Goal: Transaction & Acquisition: Subscribe to service/newsletter

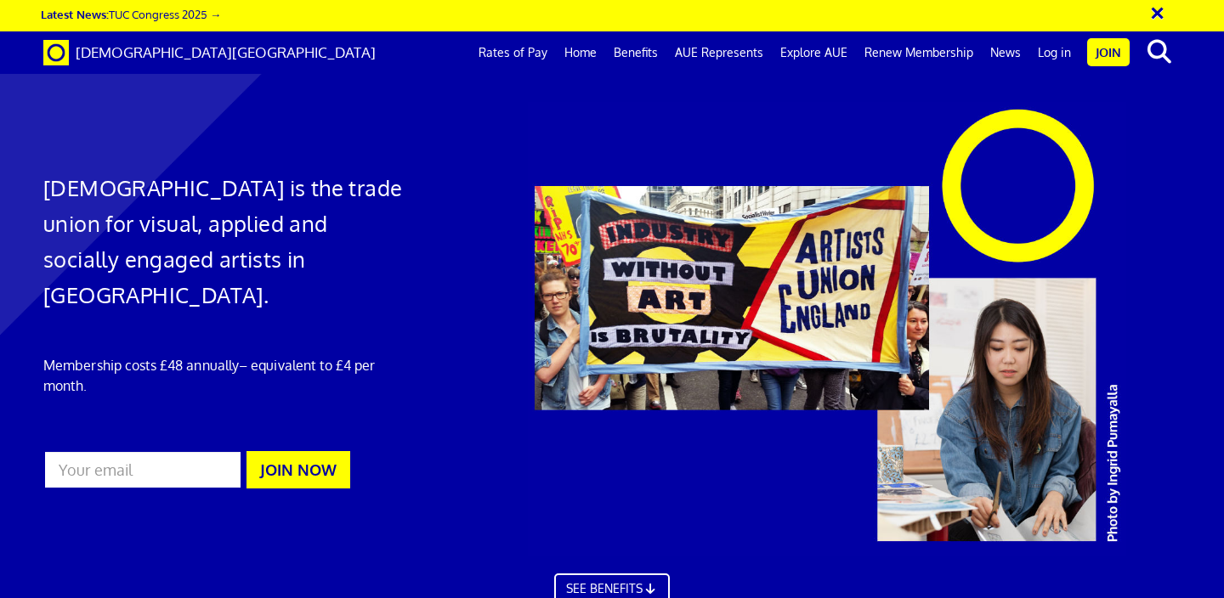
scroll to position [137, 0]
click at [171, 450] on input "email" at bounding box center [142, 469] width 199 height 39
type input "jwhyteillustration@gmail.com"
click at [311, 451] on button "JOIN NOW" at bounding box center [298, 469] width 104 height 37
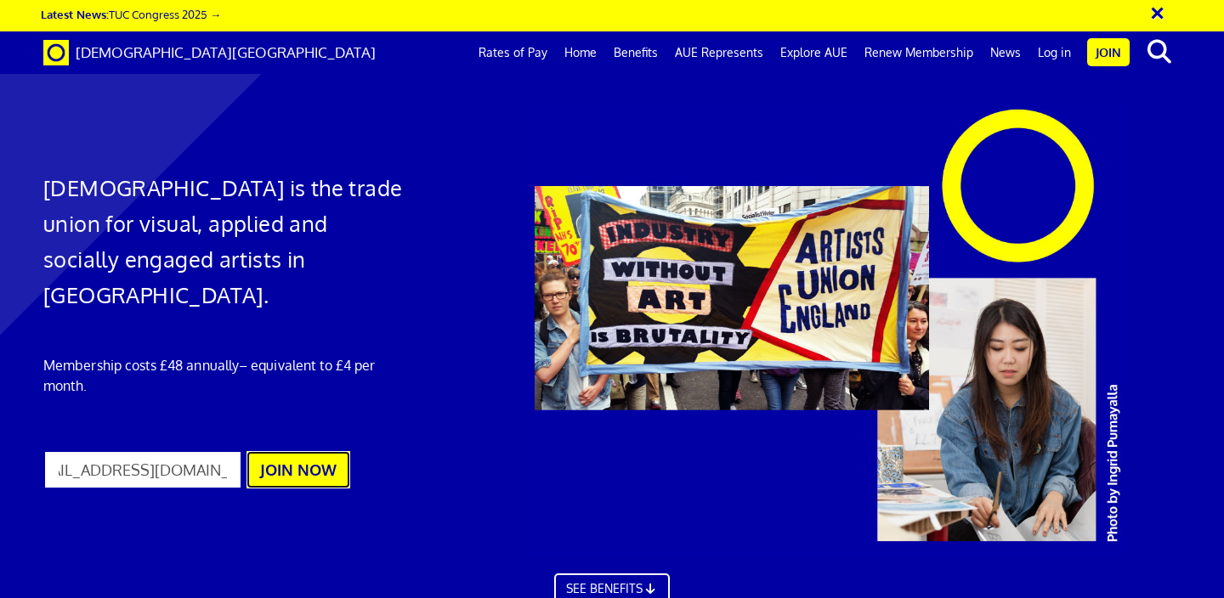
scroll to position [0, 0]
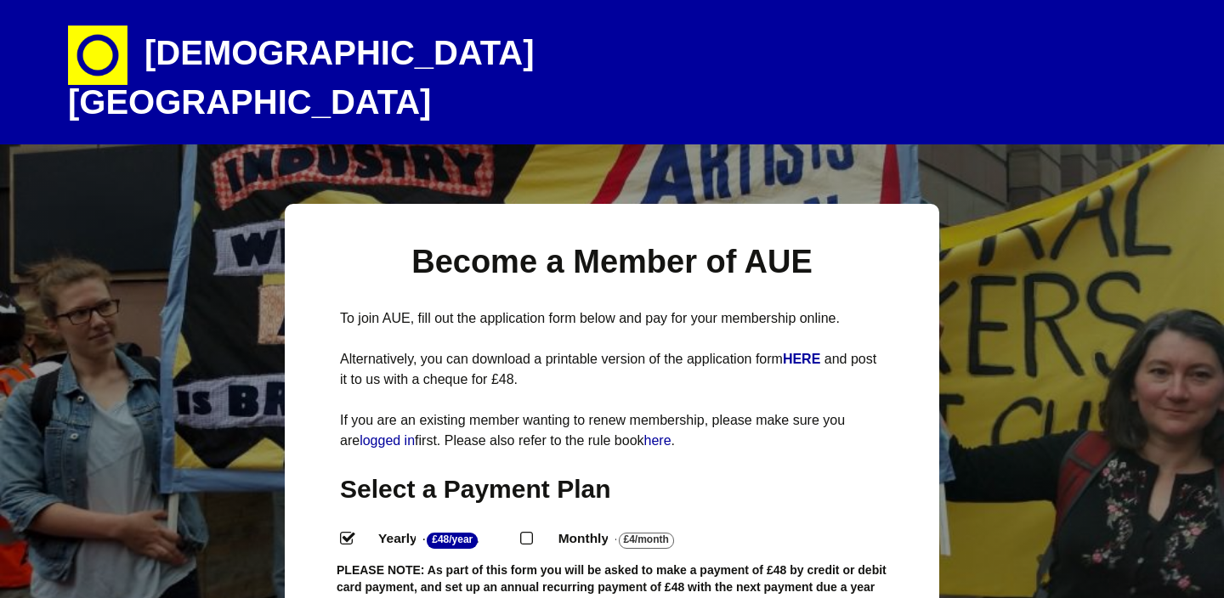
select select
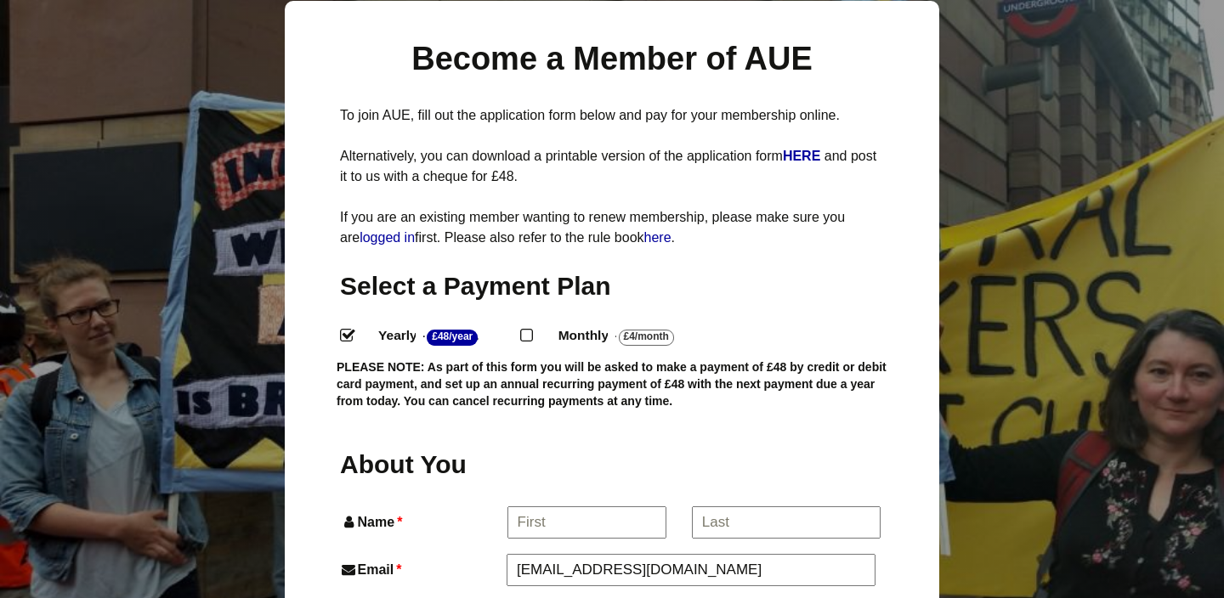
scroll to position [246, 0]
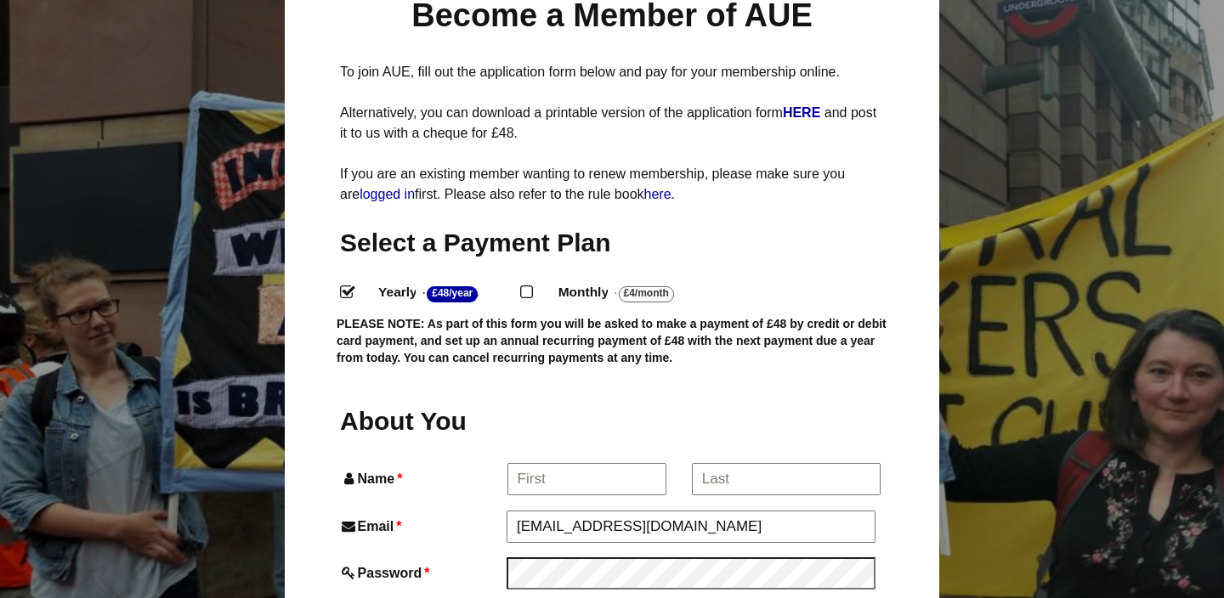
click at [530, 285] on input "Monthly - £4/Month ." at bounding box center [525, 290] width 11 height 11
radio input "true"
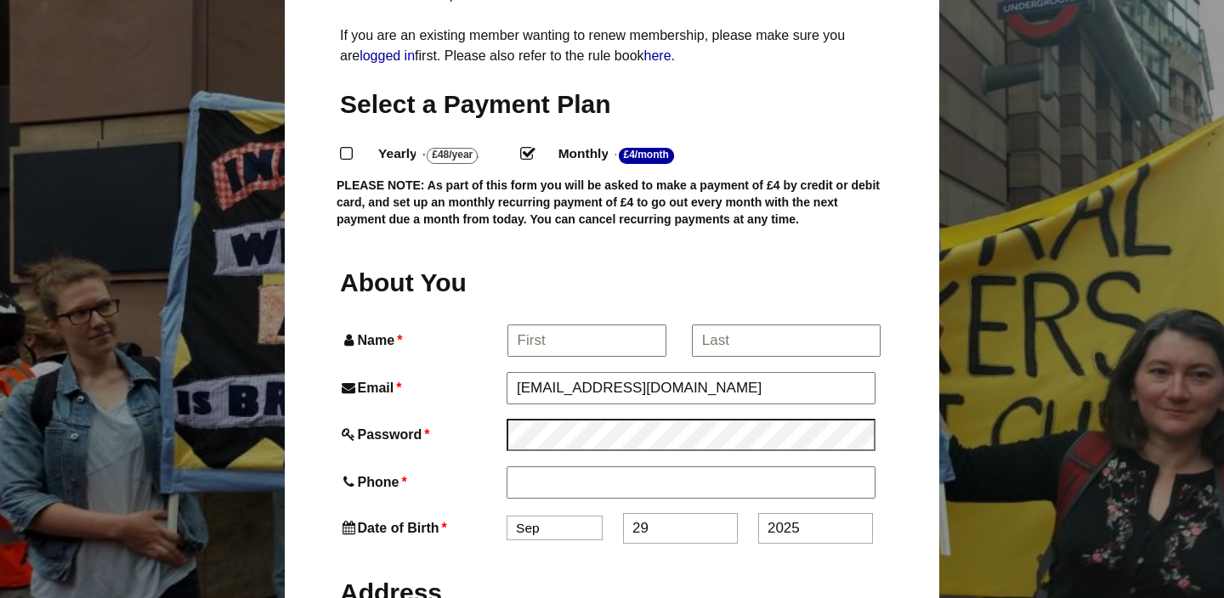
scroll to position [453, 0]
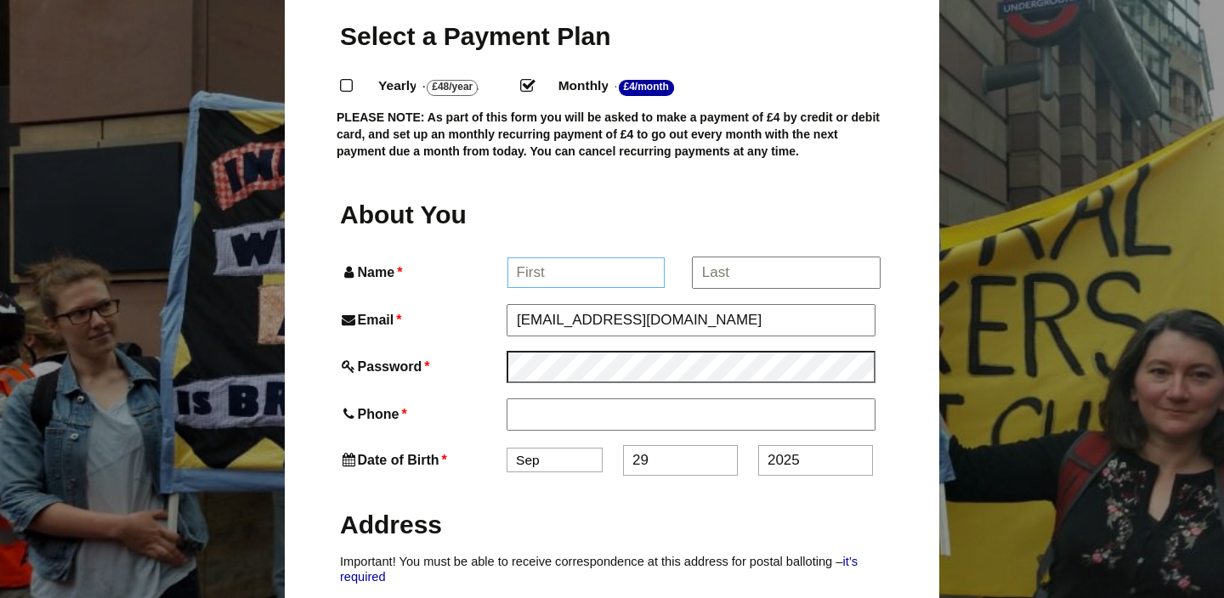
click at [591, 257] on input "Name *" at bounding box center [586, 272] width 158 height 31
type input "Jamie"
click at [754, 257] on input "*" at bounding box center [786, 272] width 188 height 31
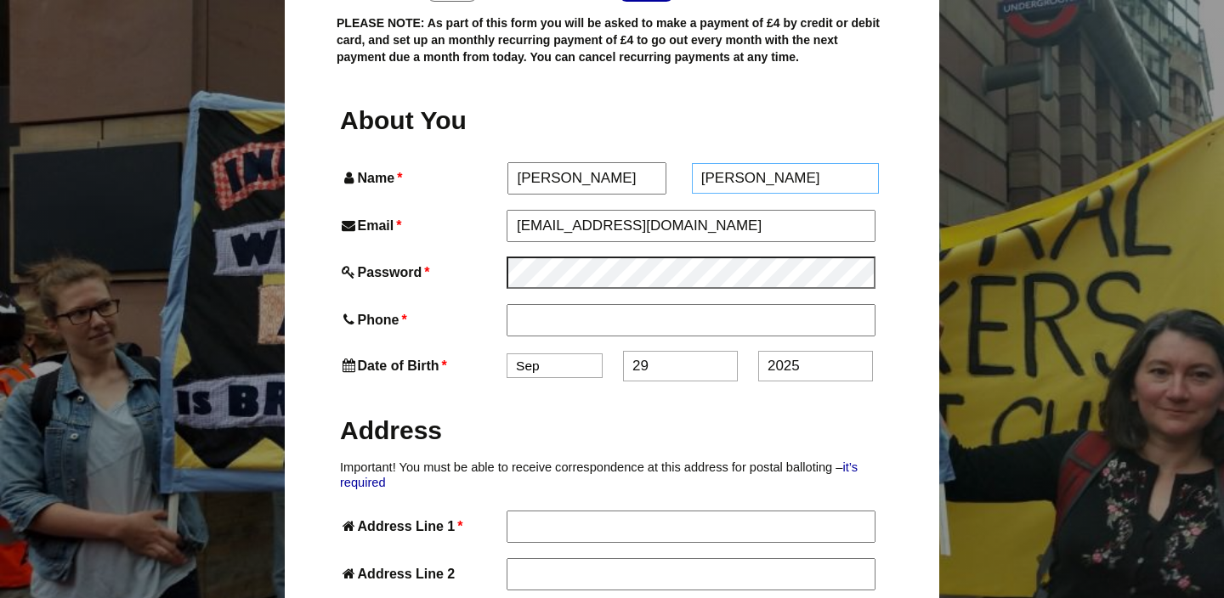
scroll to position [559, 0]
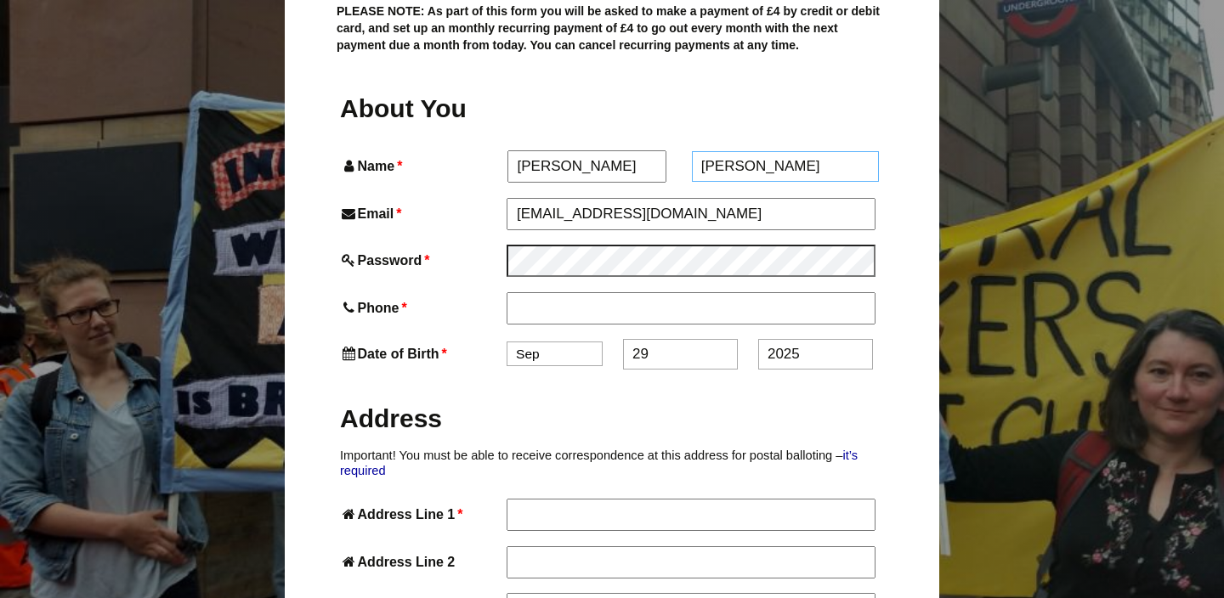
type input "Whyte"
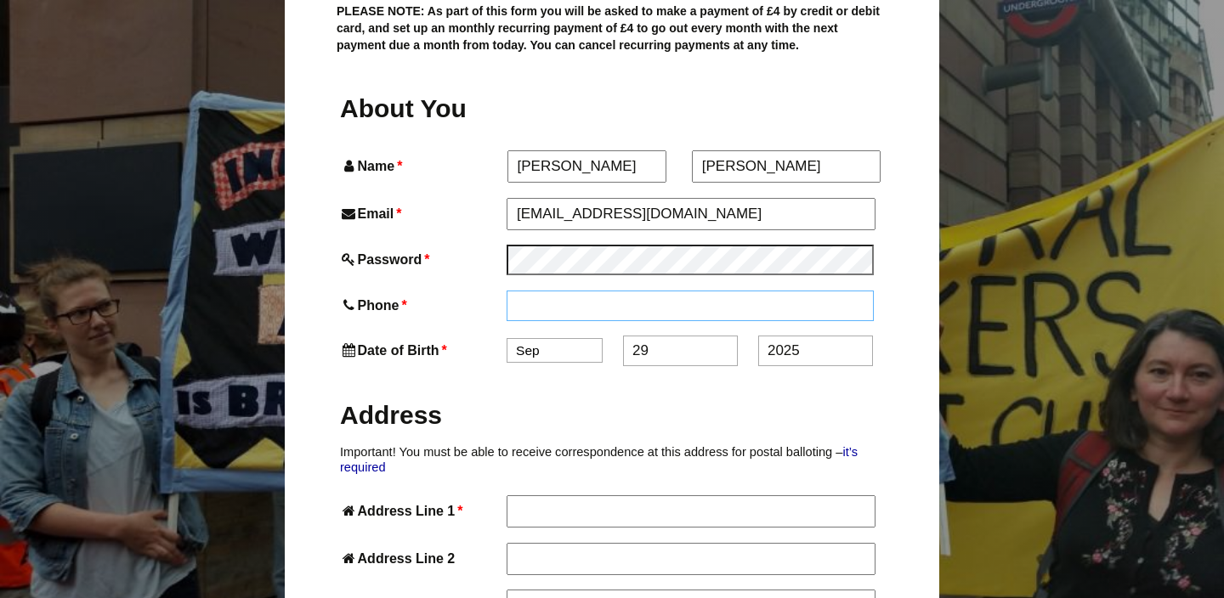
click at [615, 291] on input "Phone *" at bounding box center [689, 306] width 367 height 31
type input "07878787328"
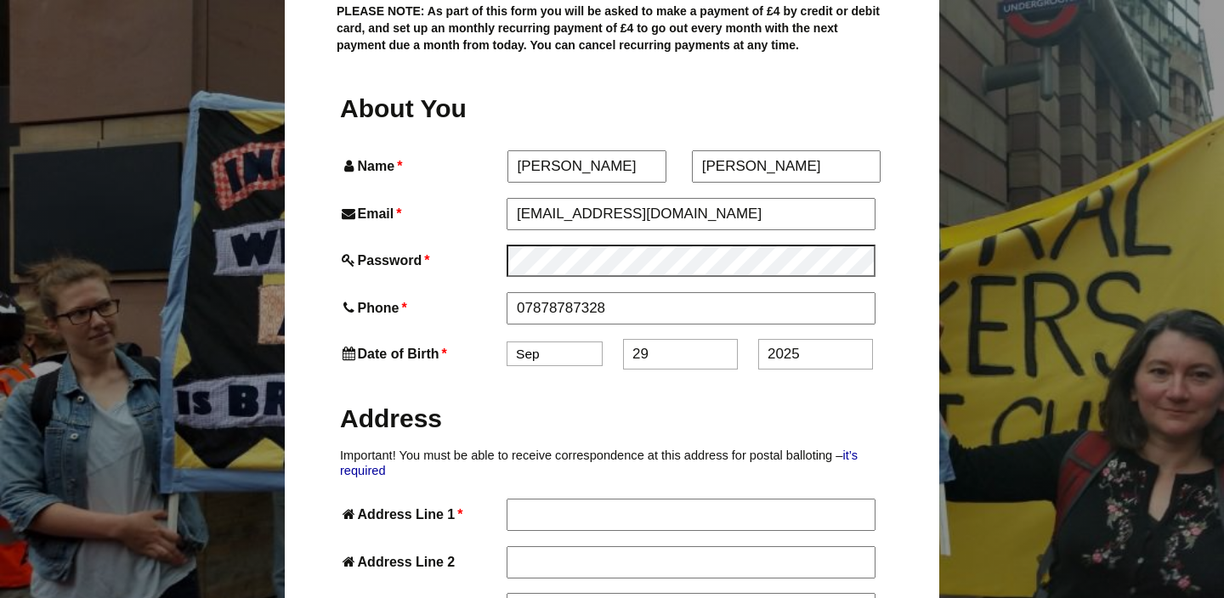
click at [570, 342] on select "Jan Feb Mar Apr May Jun Jul Aug Sep Oct Nov Dec" at bounding box center [554, 354] width 96 height 25
select select "11"
click at [506, 342] on select "Jan Feb Mar Apr May Jun Jul Aug Sep Oct Nov Dec" at bounding box center [554, 354] width 96 height 25
click at [670, 339] on input "29" at bounding box center [680, 354] width 115 height 31
type input "24"
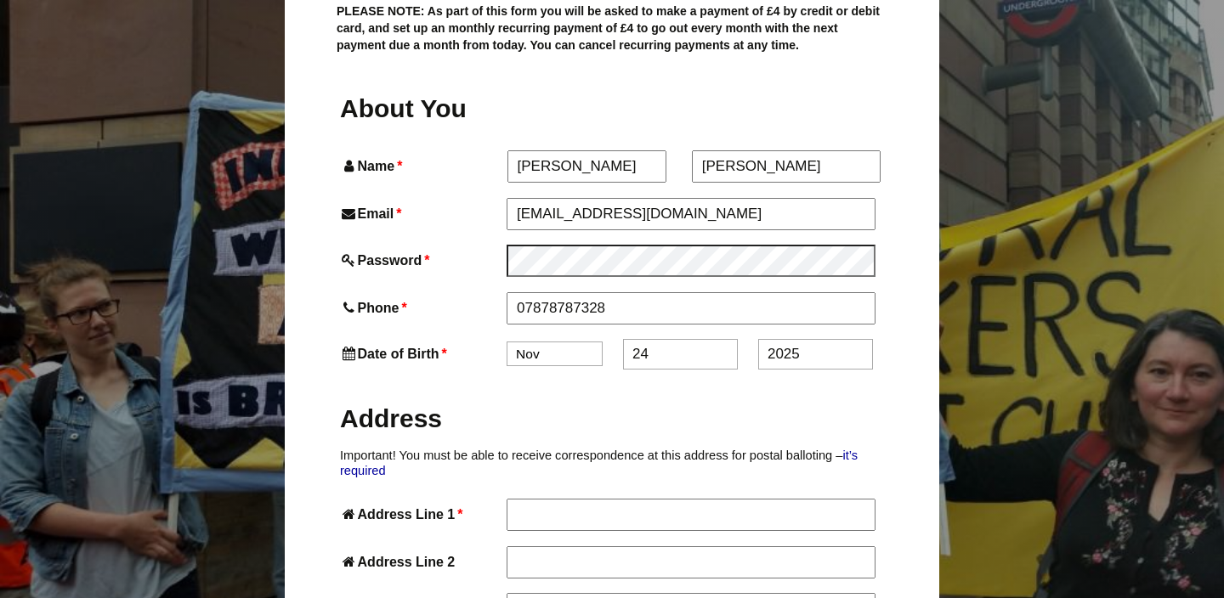
click at [819, 339] on input "2025" at bounding box center [815, 354] width 115 height 31
type input "2"
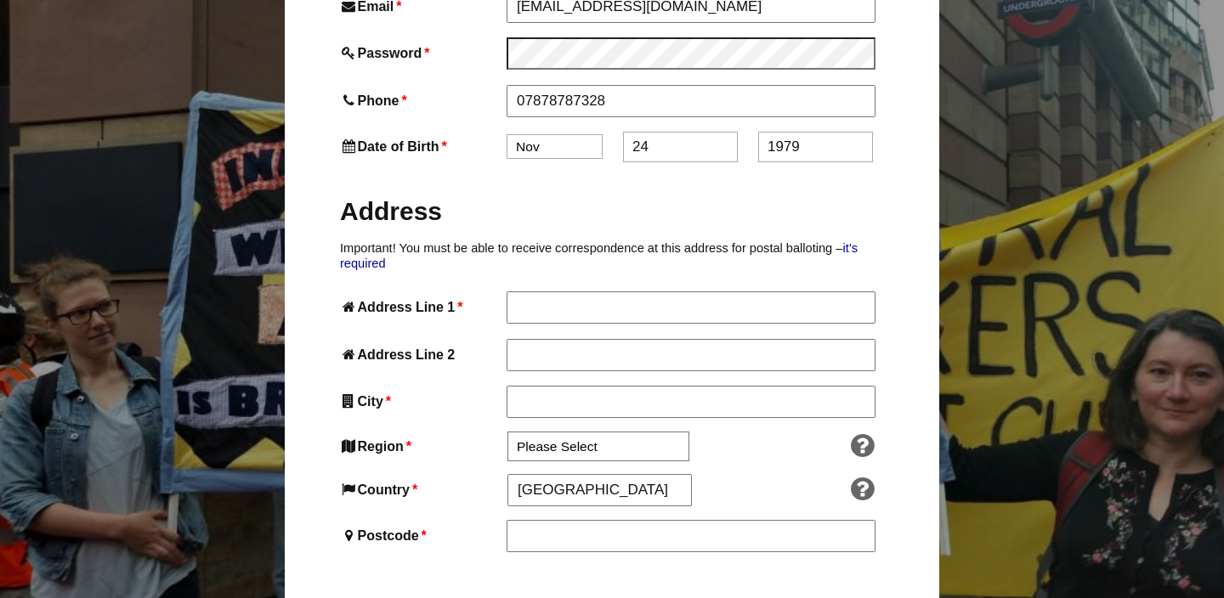
scroll to position [770, 0]
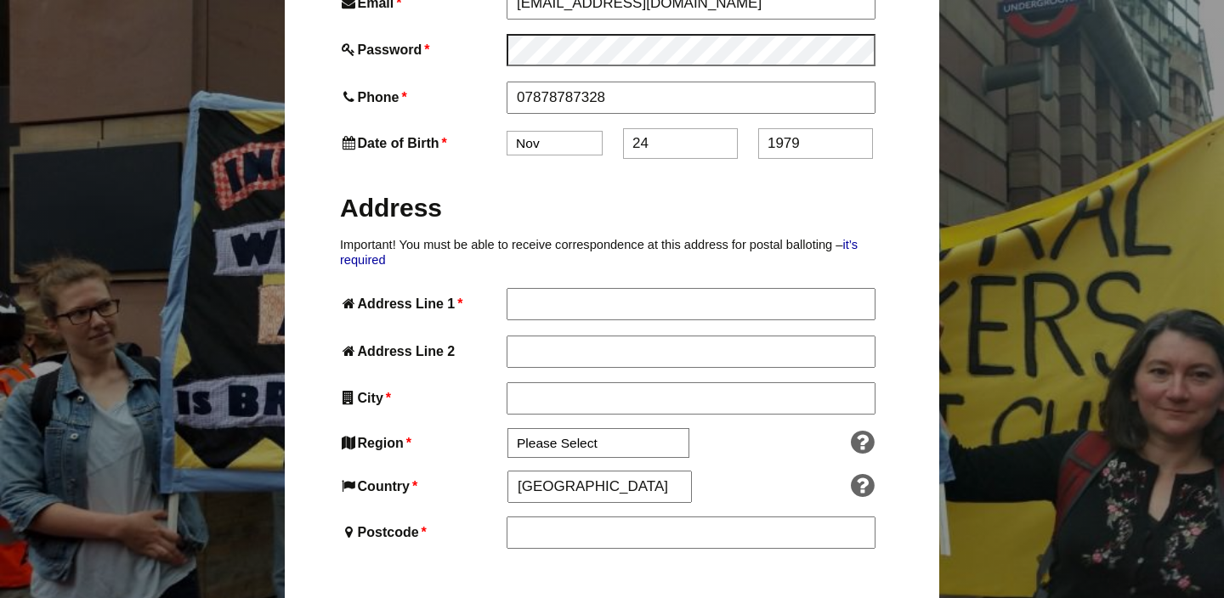
type input "1979"
click at [647, 288] on input "Address Line 1 *" at bounding box center [689, 303] width 367 height 31
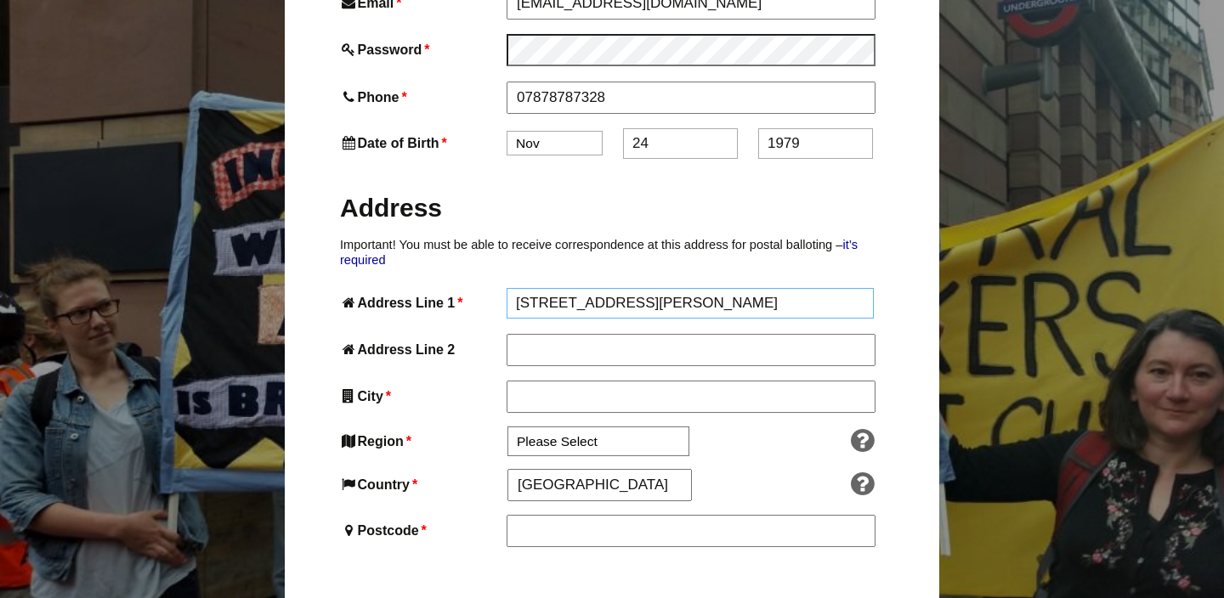
type input "60 St Peter Street"
click at [646, 382] on input "City *" at bounding box center [689, 397] width 367 height 31
type input "Tiverton"
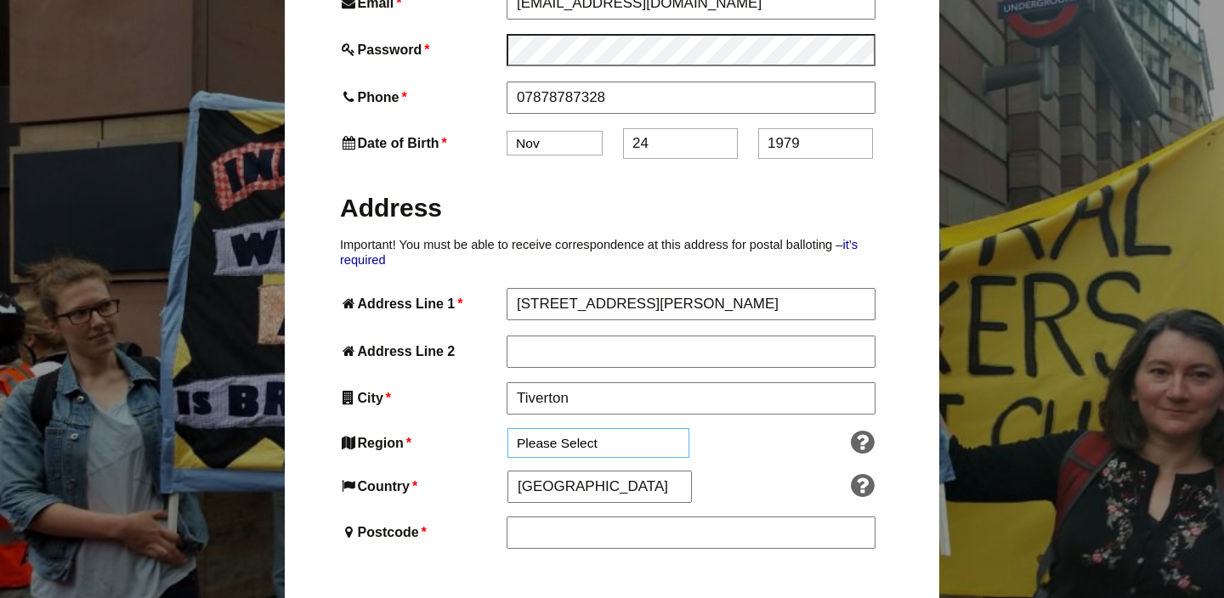
click at [641, 428] on select "Please Select South East England London North West England East of England West…" at bounding box center [598, 443] width 182 height 30
select select "South West"
click at [507, 428] on select "Please Select South East England London North West England East of England West…" at bounding box center [598, 443] width 182 height 30
click at [628, 517] on input "Postcode *" at bounding box center [689, 532] width 367 height 31
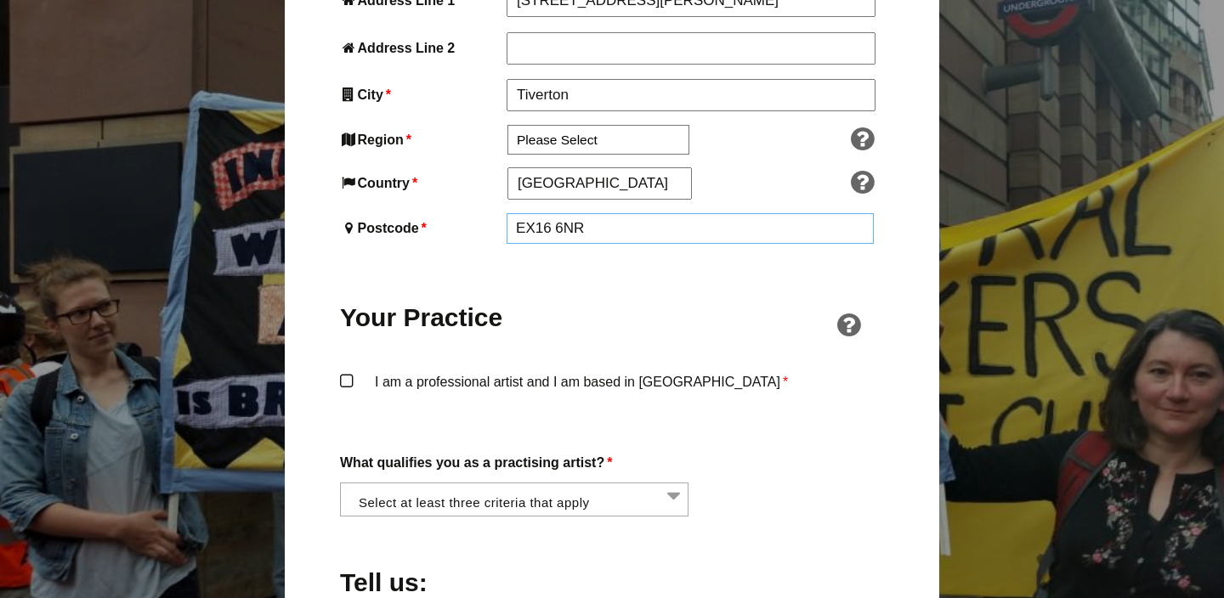
scroll to position [1091, 0]
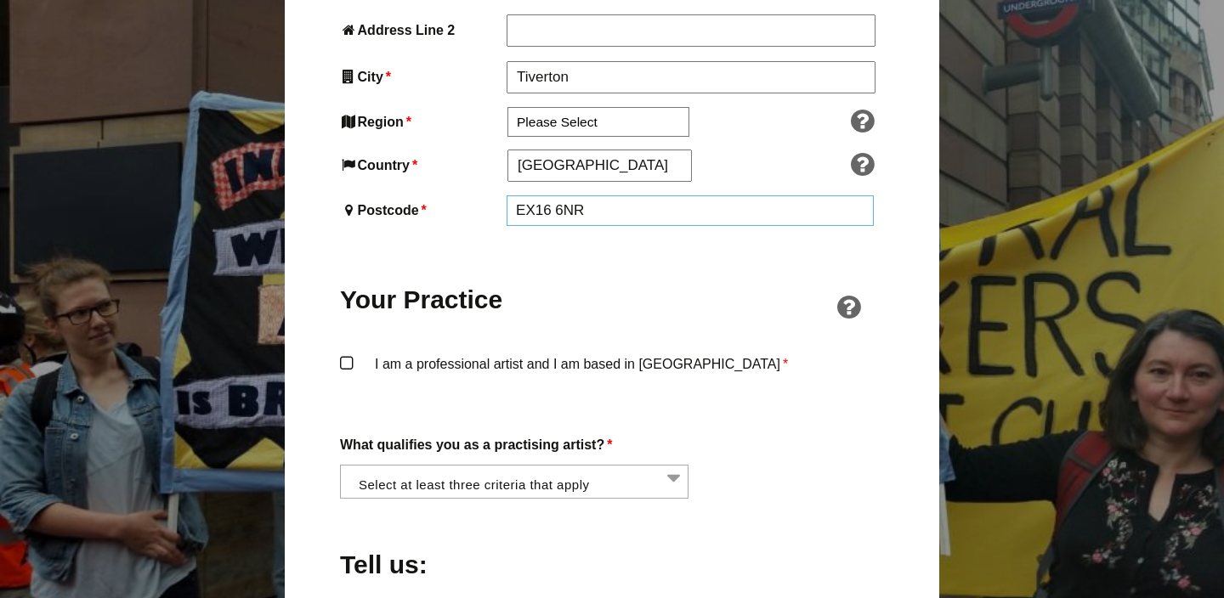
type input "EX16 6NR"
click at [342, 354] on label "I am a professional artist and I am based in England *" at bounding box center [612, 379] width 544 height 51
click at [0, 0] on input "I am a professional artist and I am based in England *" at bounding box center [0, 0] width 0 height 0
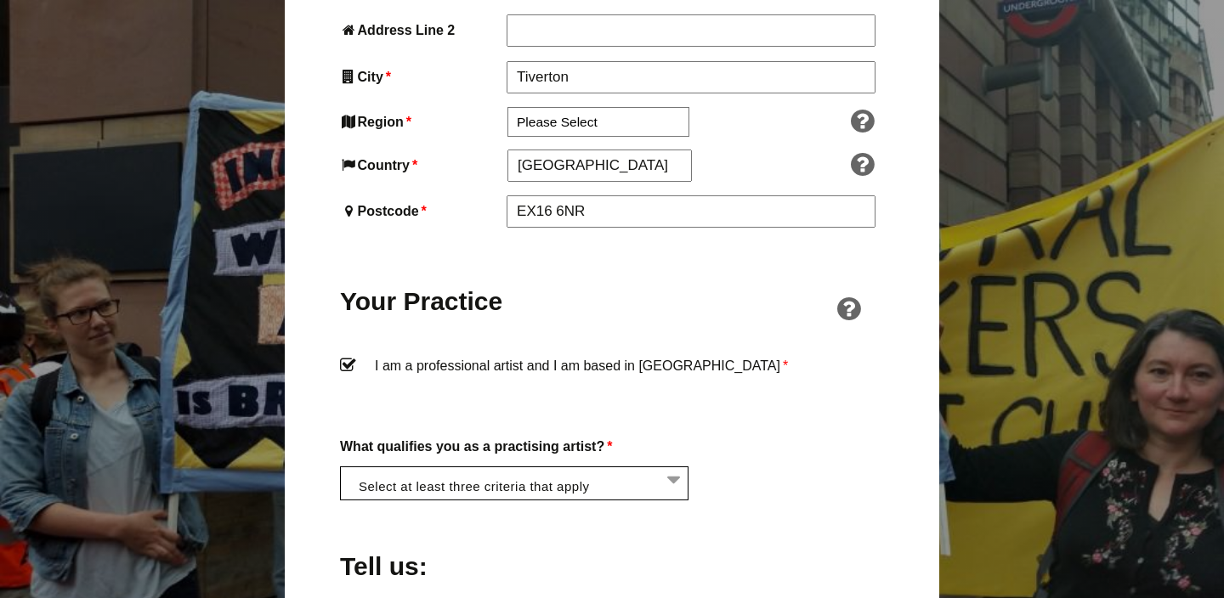
click at [674, 467] on li at bounding box center [519, 481] width 348 height 29
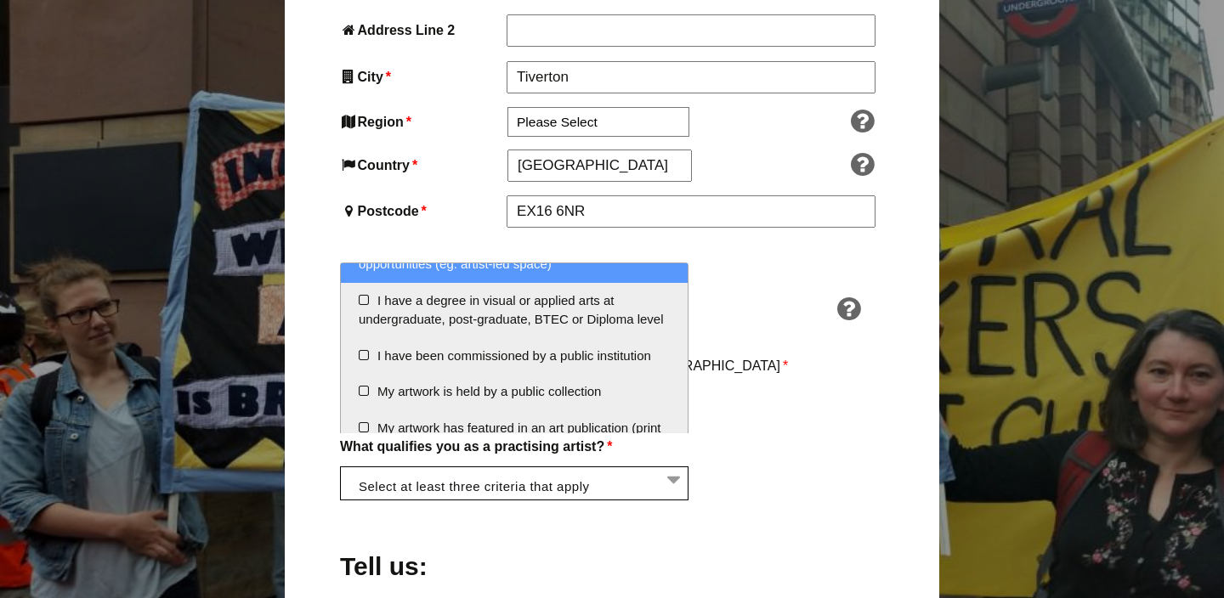
scroll to position [165, 0]
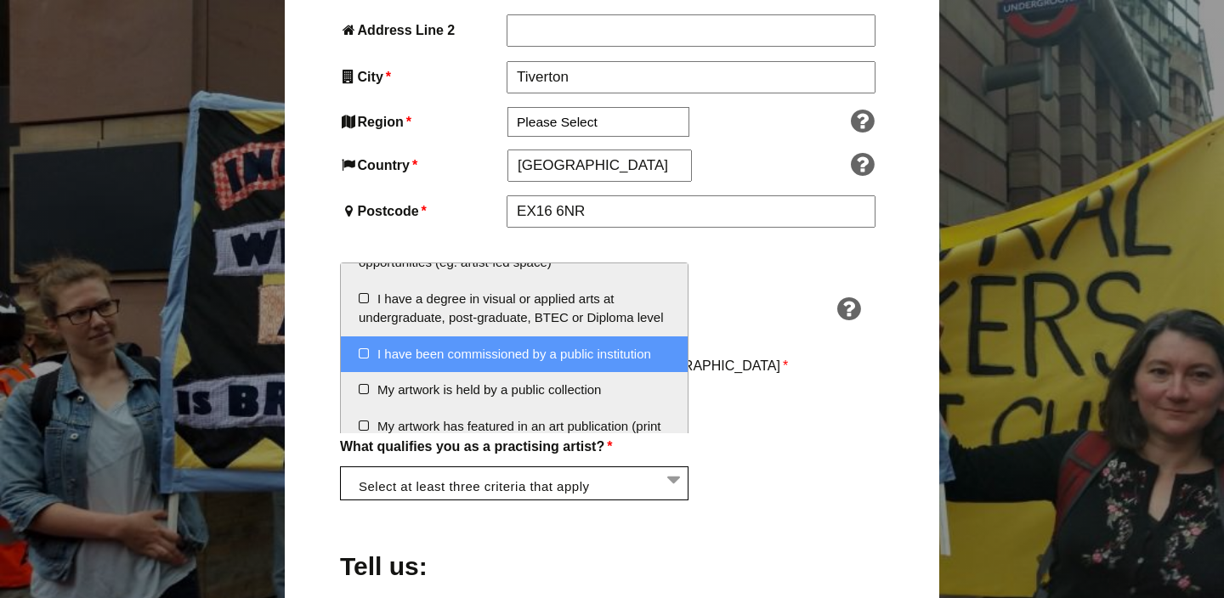
click at [361, 353] on li "I have been commissioned by a public institution" at bounding box center [514, 354] width 347 height 37
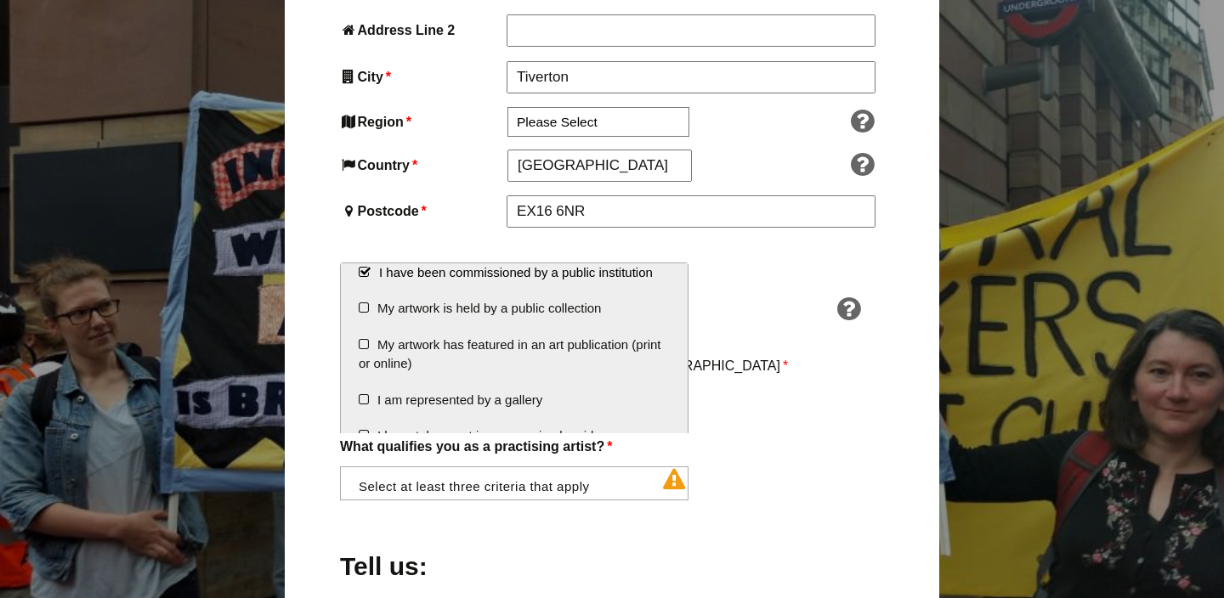
scroll to position [250, 0]
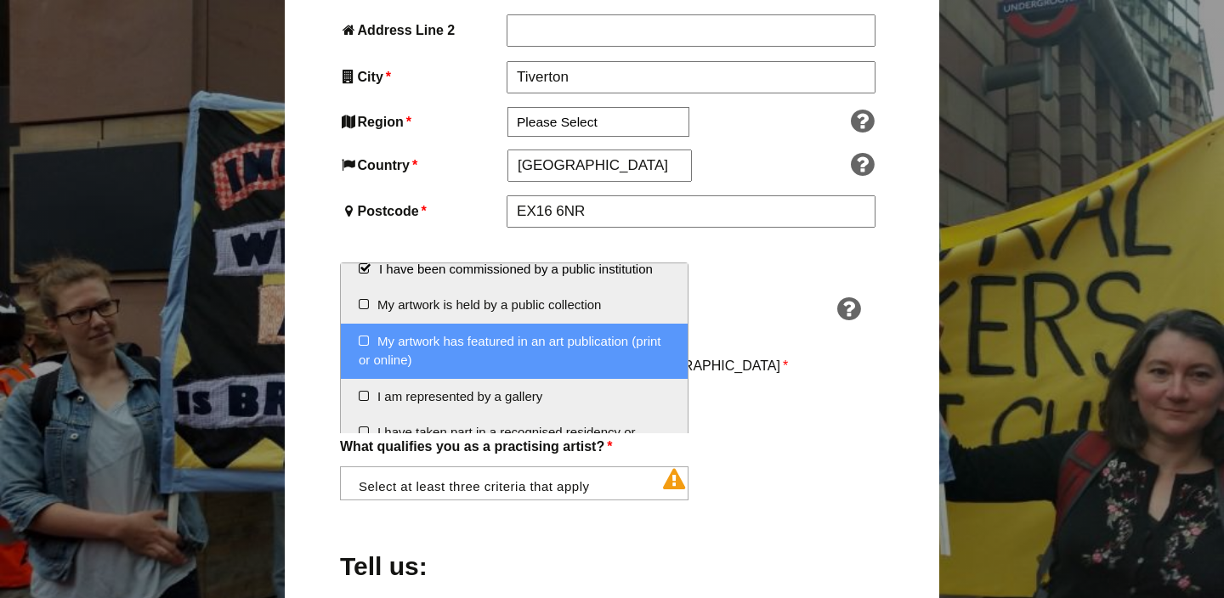
click at [364, 339] on li "My artwork has featured in an art publication (print or online)" at bounding box center [514, 351] width 347 height 55
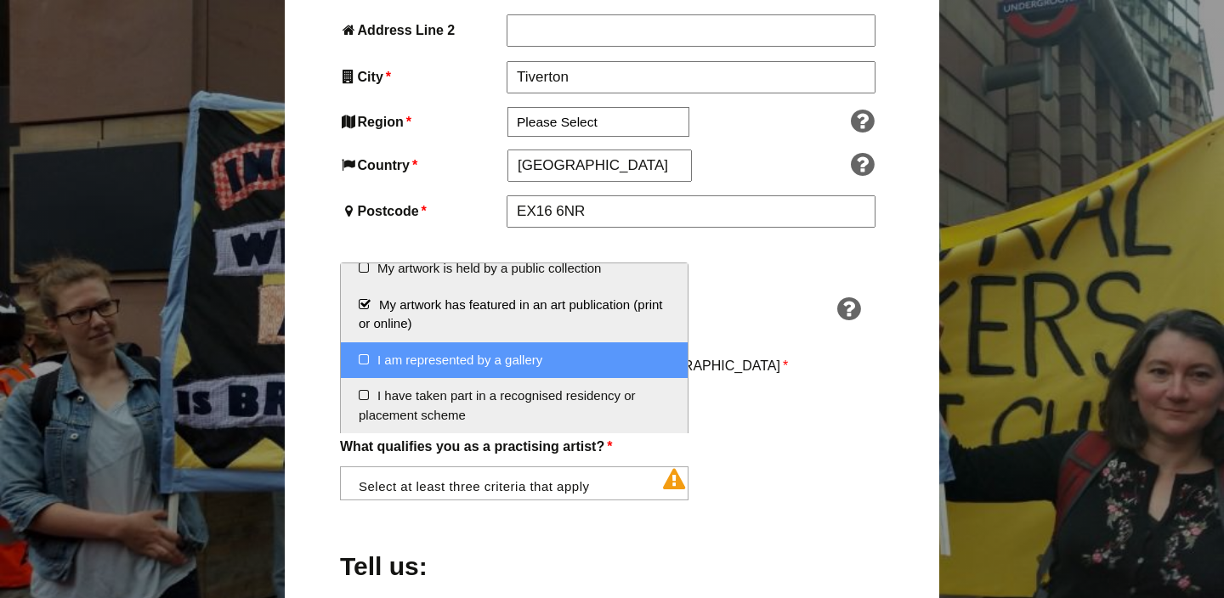
scroll to position [0, 0]
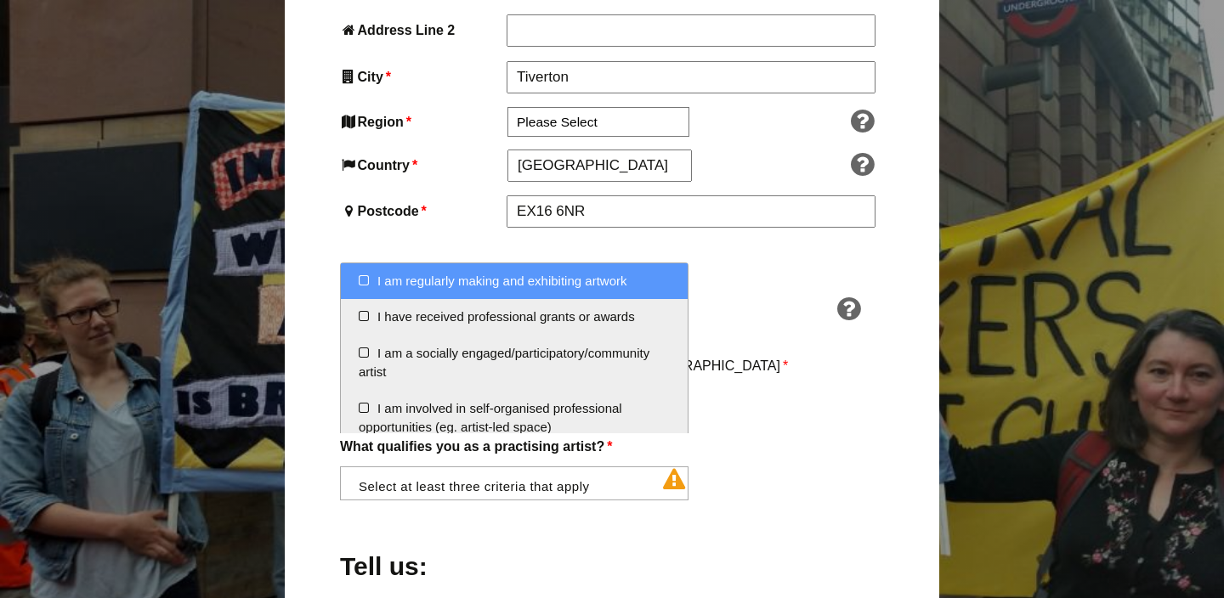
click at [363, 280] on li "I am regularly making and exhibiting artwork" at bounding box center [514, 281] width 347 height 37
select select "regularly_making_and_exhibiting_artwork"
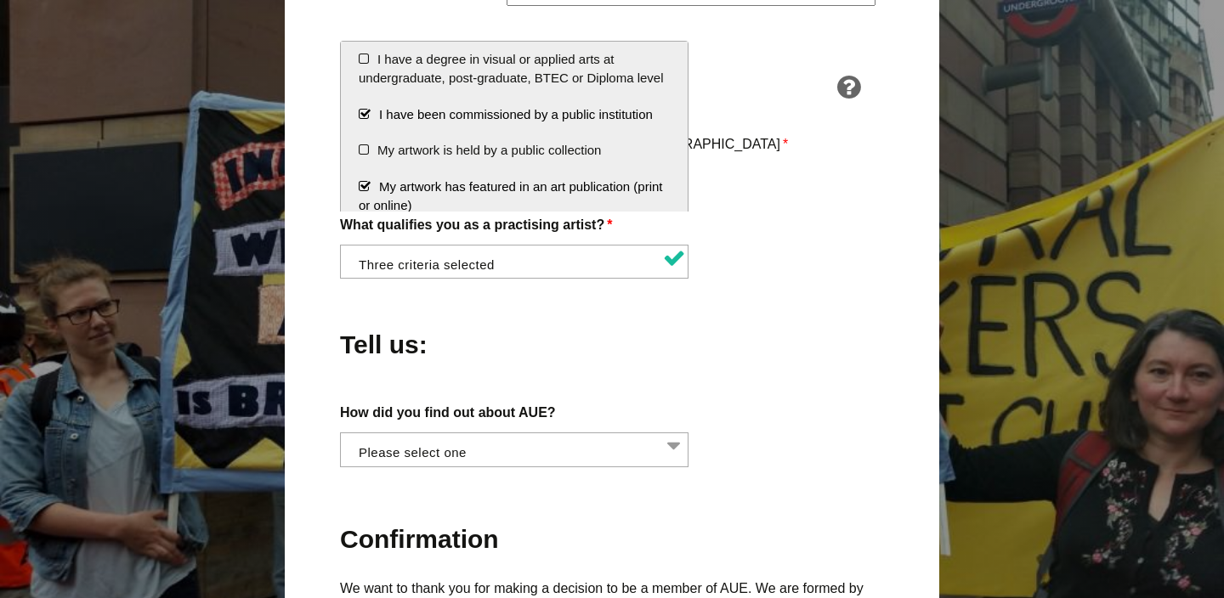
scroll to position [1314, 0]
click at [670, 432] on li at bounding box center [519, 446] width 348 height 29
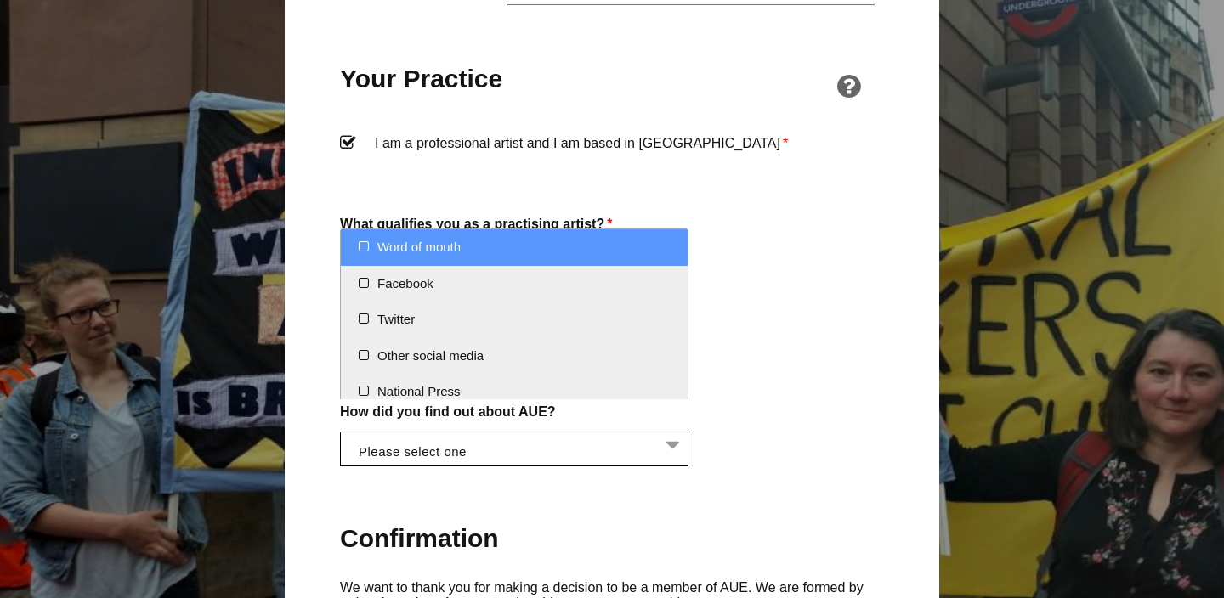
select select "Word of mouth"
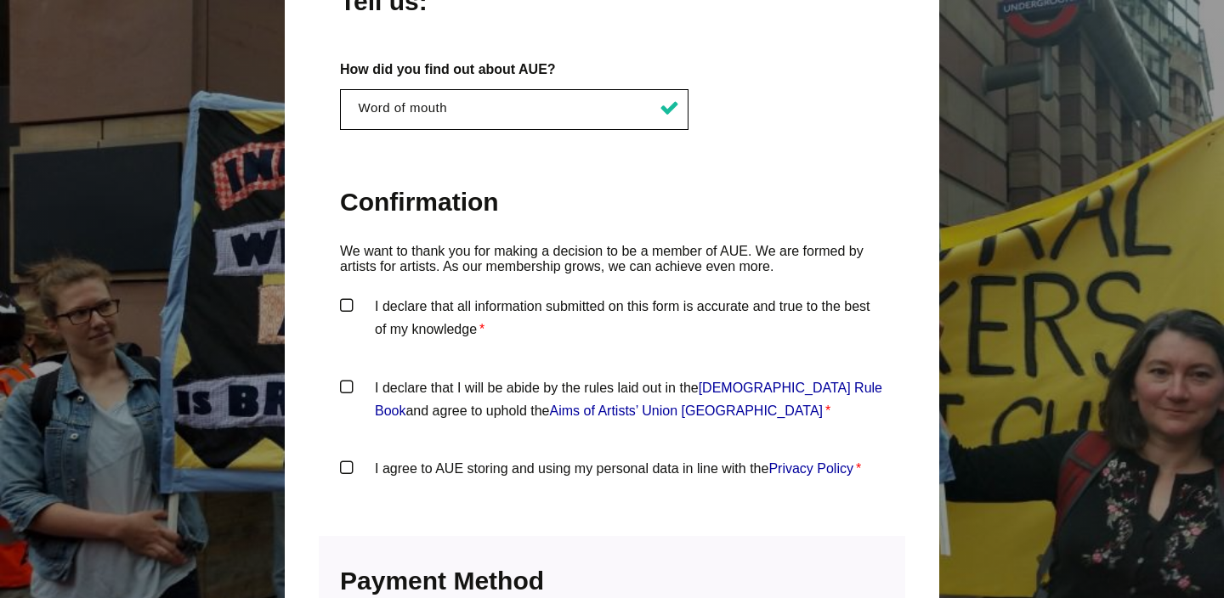
scroll to position [1670, 0]
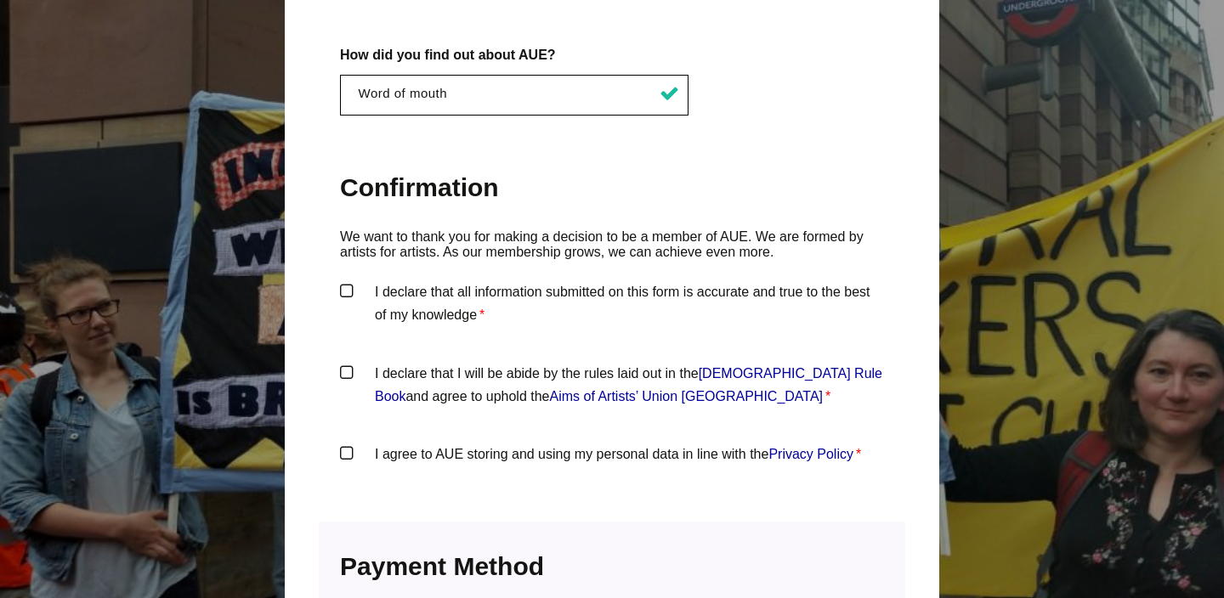
click at [349, 280] on label "I declare that all information submitted on this form is accurate and true to t…" at bounding box center [612, 305] width 544 height 51
click at [0, 0] on input "I declare that all information submitted on this form is accurate and true to t…" at bounding box center [0, 0] width 0 height 0
click at [345, 362] on label "I declare that I will be abide by the rules laid out in the Artists' Union Engl…" at bounding box center [612, 387] width 544 height 51
click at [0, 0] on input "I declare that I will be abide by the rules laid out in the Artists' Union Engl…" at bounding box center [0, 0] width 0 height 0
click at [343, 443] on label "I agree to AUE storing and using my personal data in line with the Privacy Poli…" at bounding box center [612, 468] width 544 height 51
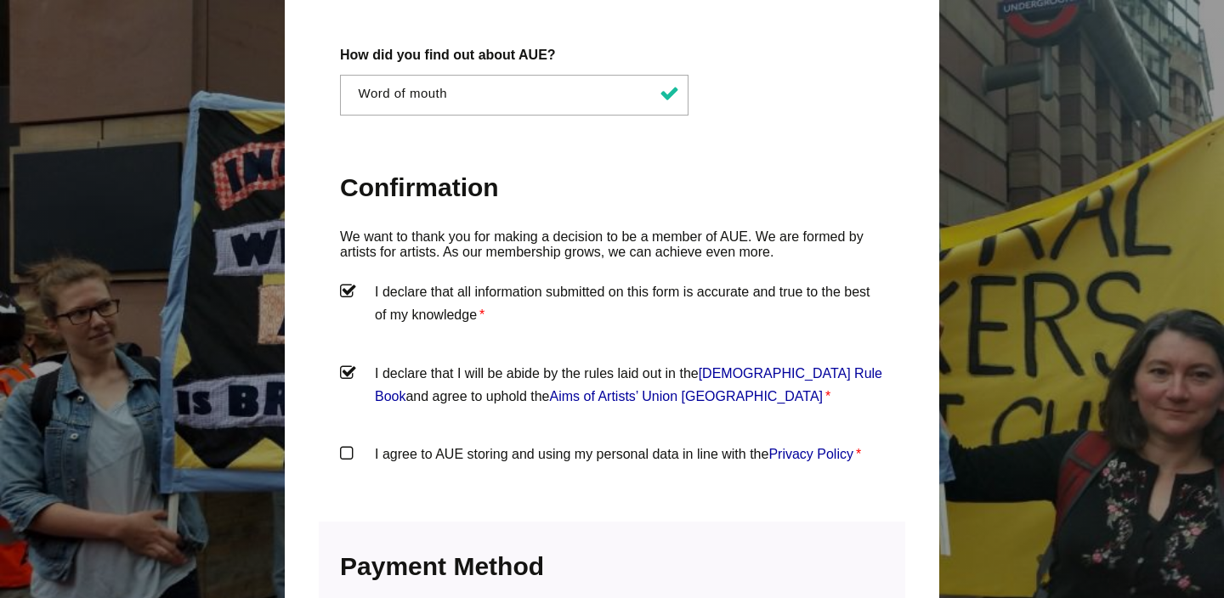
click at [0, 0] on input "I agree to AUE storing and using my personal data in line with the Privacy Poli…" at bounding box center [0, 0] width 0 height 0
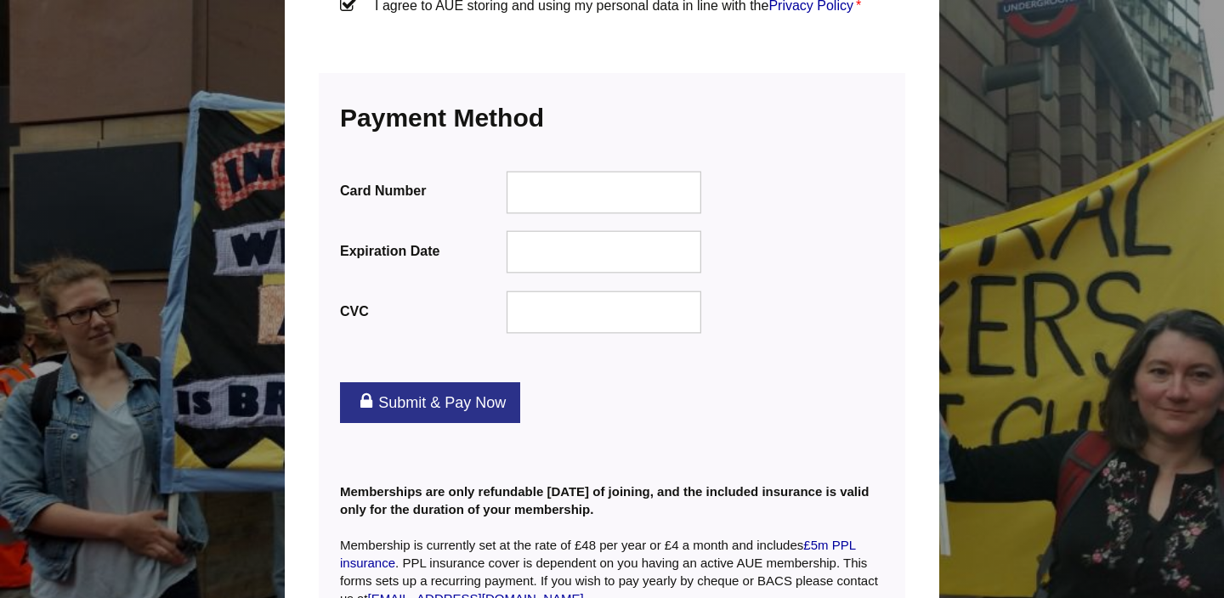
scroll to position [2120, 0]
click at [470, 382] on link "Submit & Pay Now" at bounding box center [430, 402] width 180 height 41
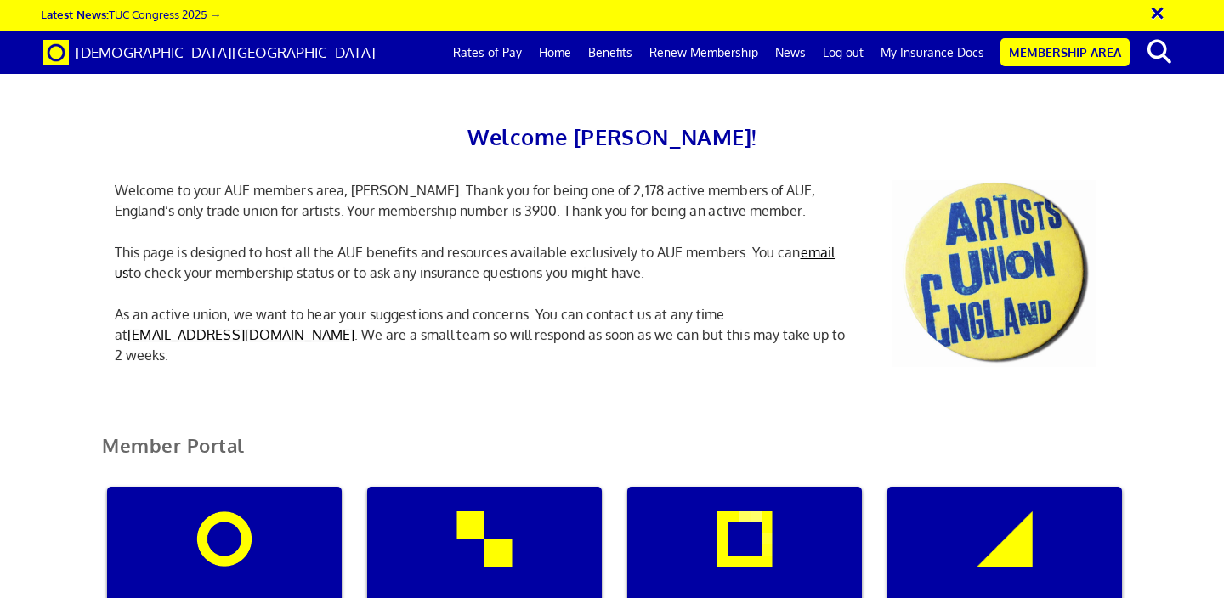
scroll to position [0, 5]
click at [953, 56] on link "My Insurance Docs" at bounding box center [932, 52] width 121 height 42
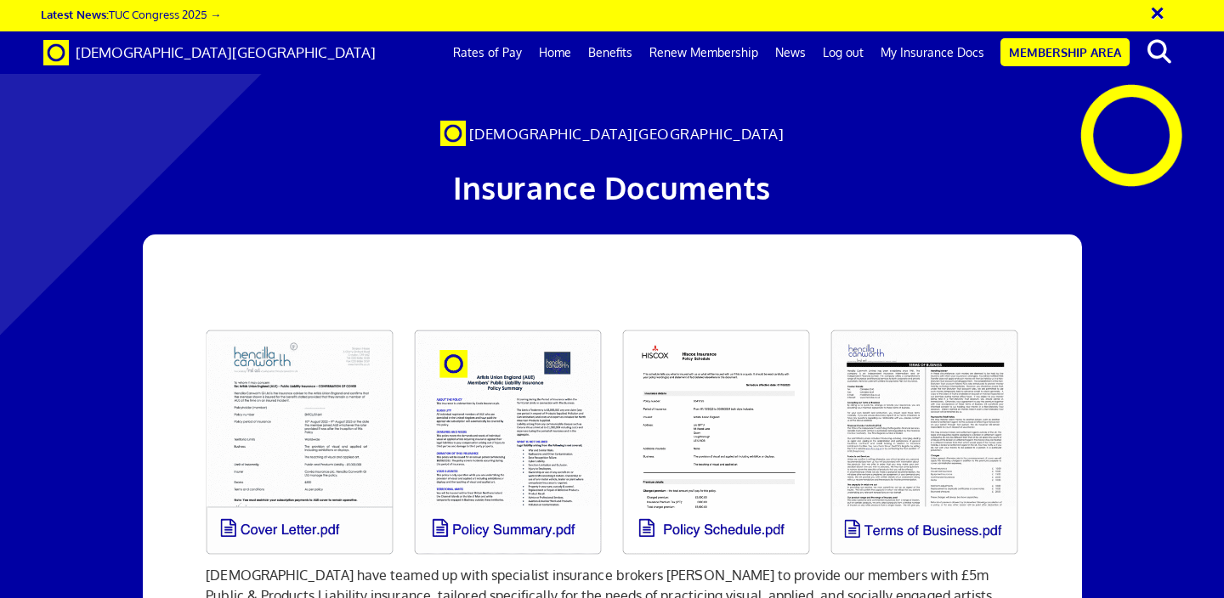
scroll to position [255, 0]
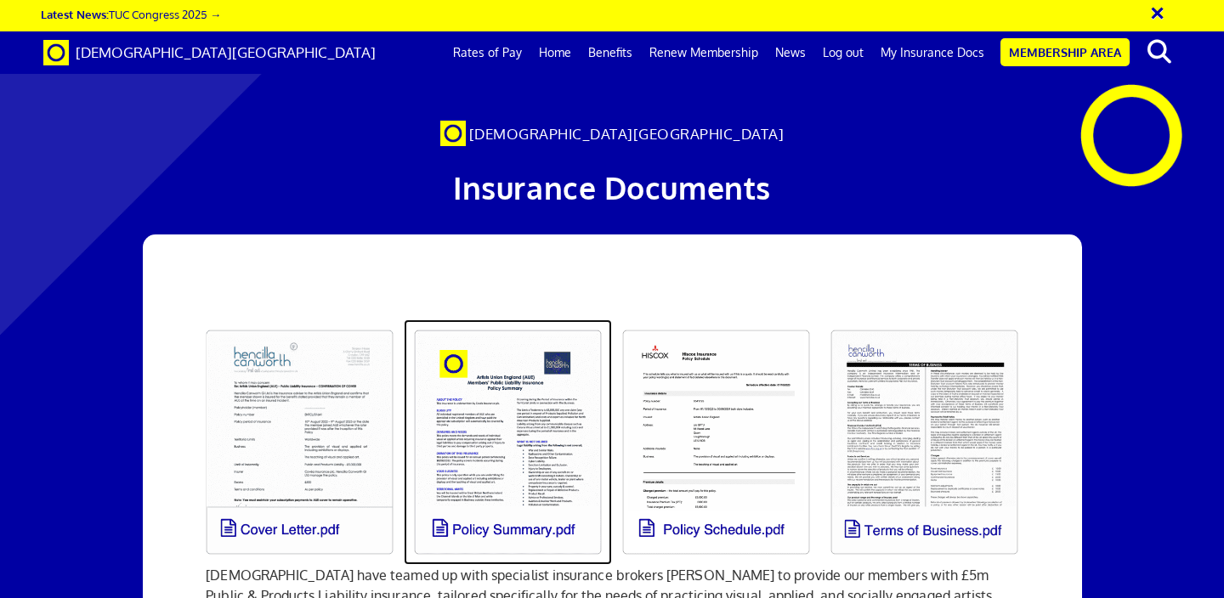
click at [513, 319] on link at bounding box center [508, 442] width 208 height 246
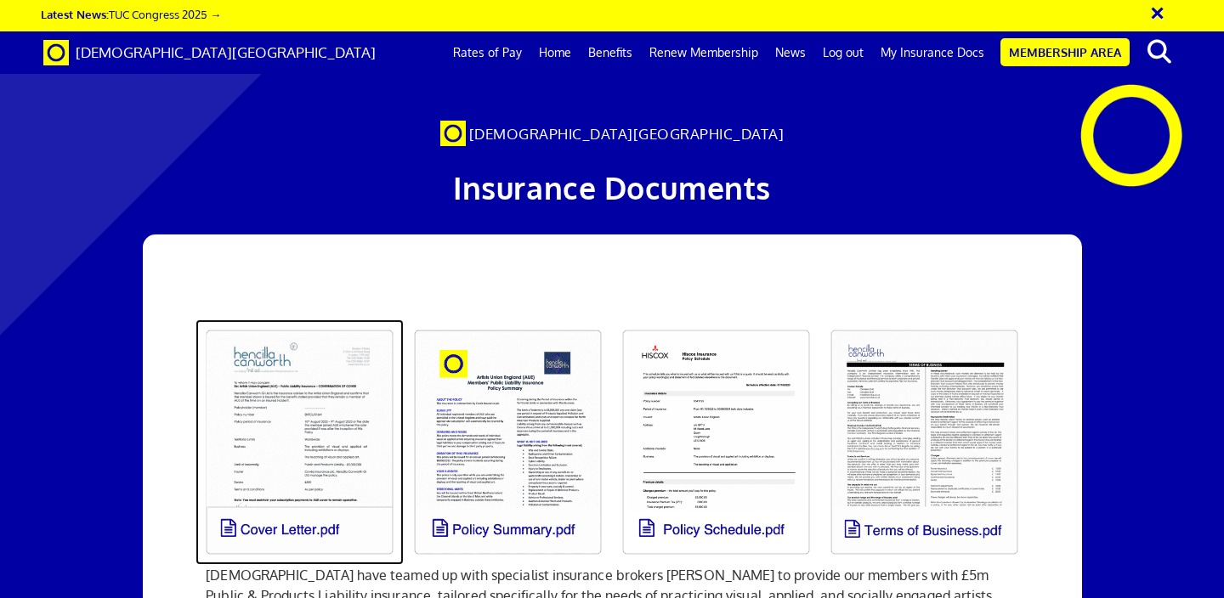
click at [321, 319] on link at bounding box center [299, 442] width 208 height 246
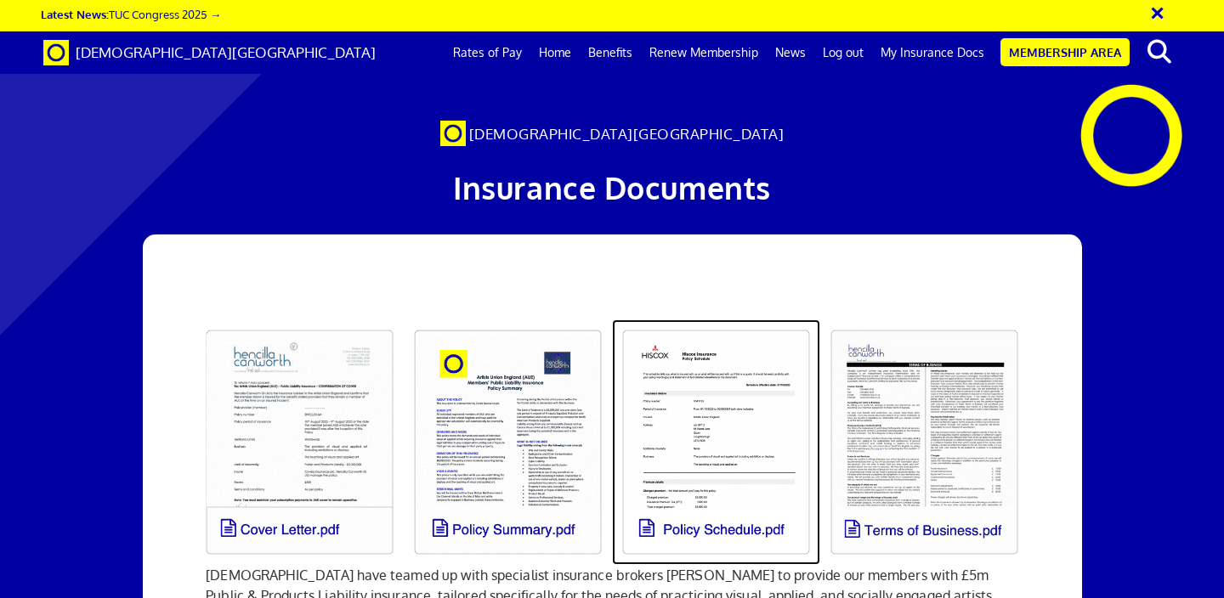
click at [724, 319] on link at bounding box center [716, 442] width 208 height 246
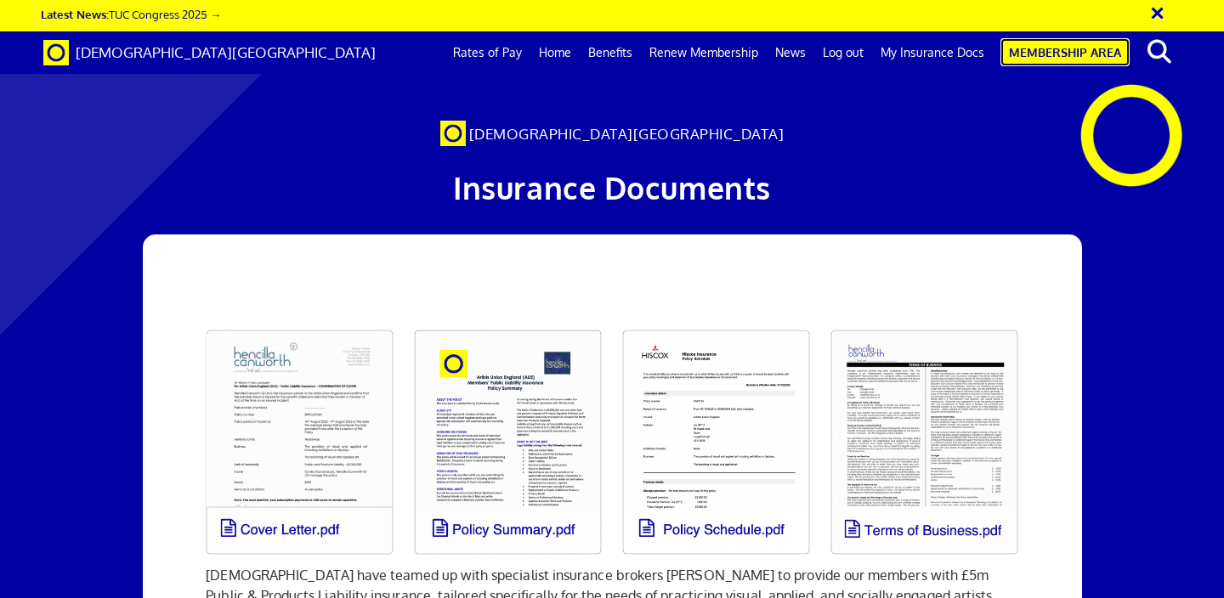
click at [1082, 47] on link "Membership Area" at bounding box center [1064, 52] width 129 height 28
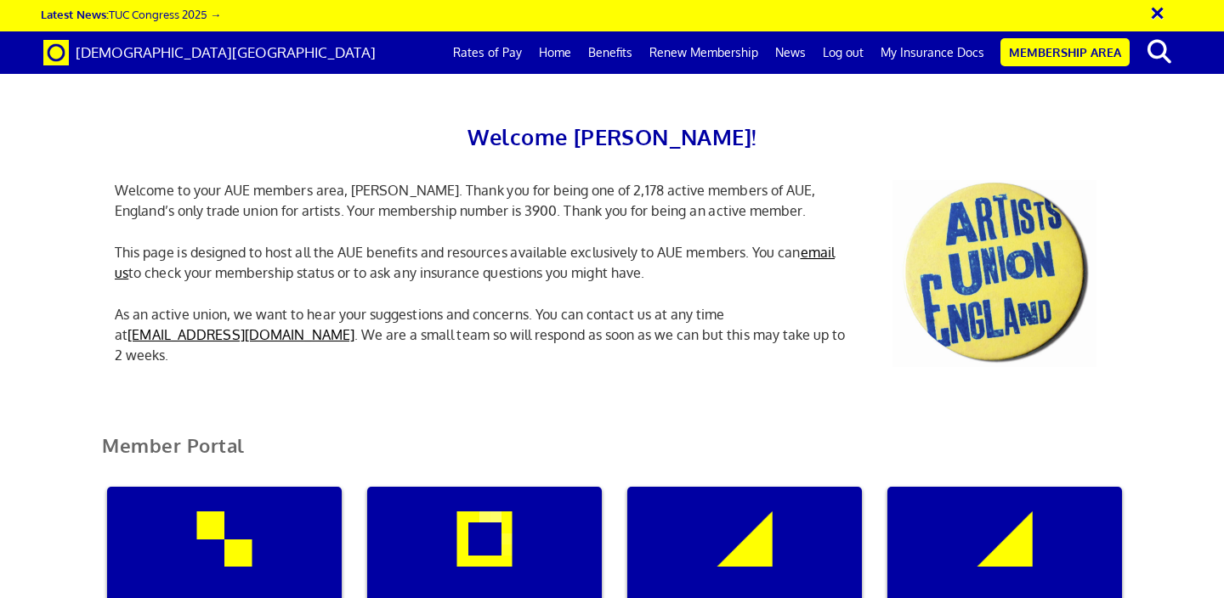
scroll to position [333, 0]
click at [507, 487] on div "My insurance documents" at bounding box center [484, 568] width 235 height 163
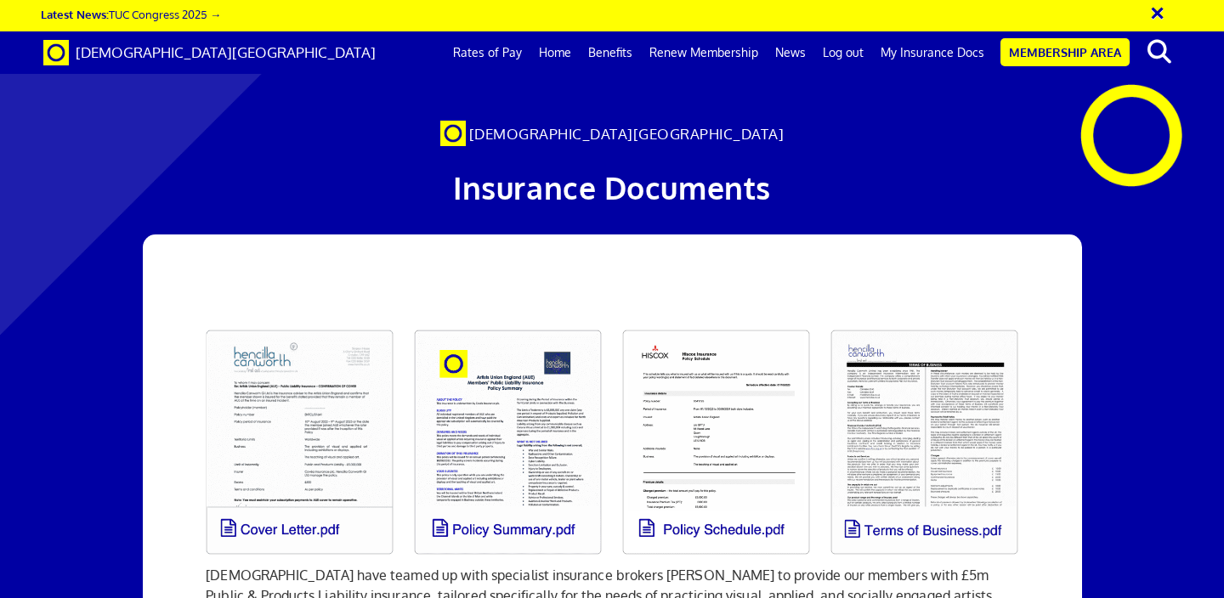
scroll to position [156, 0]
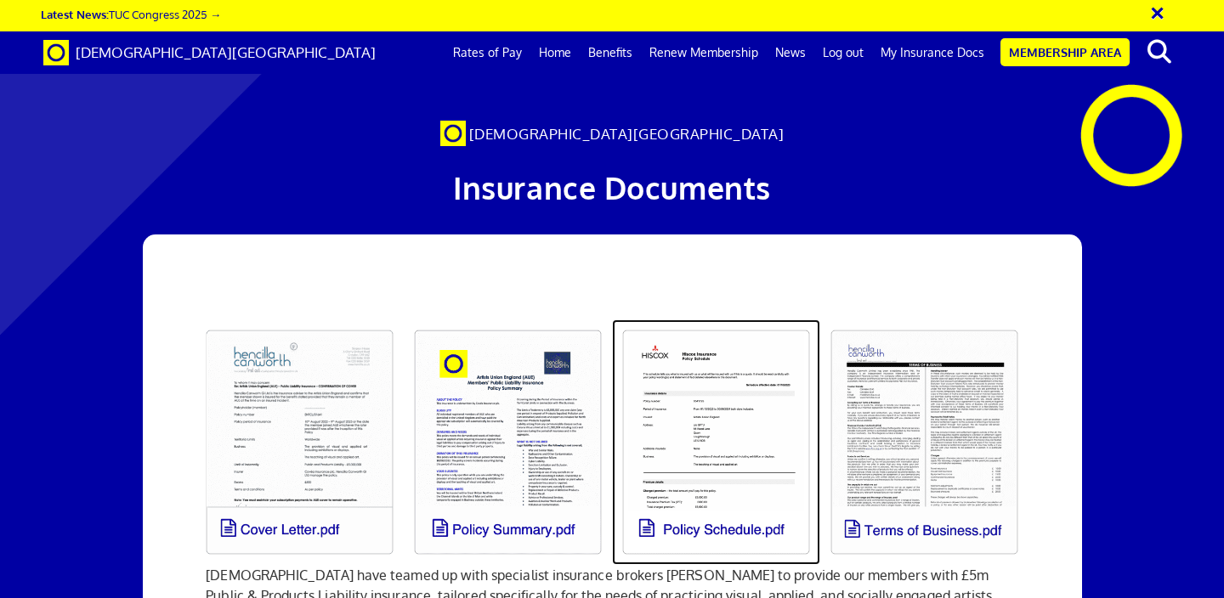
click at [715, 319] on link at bounding box center [716, 442] width 208 height 246
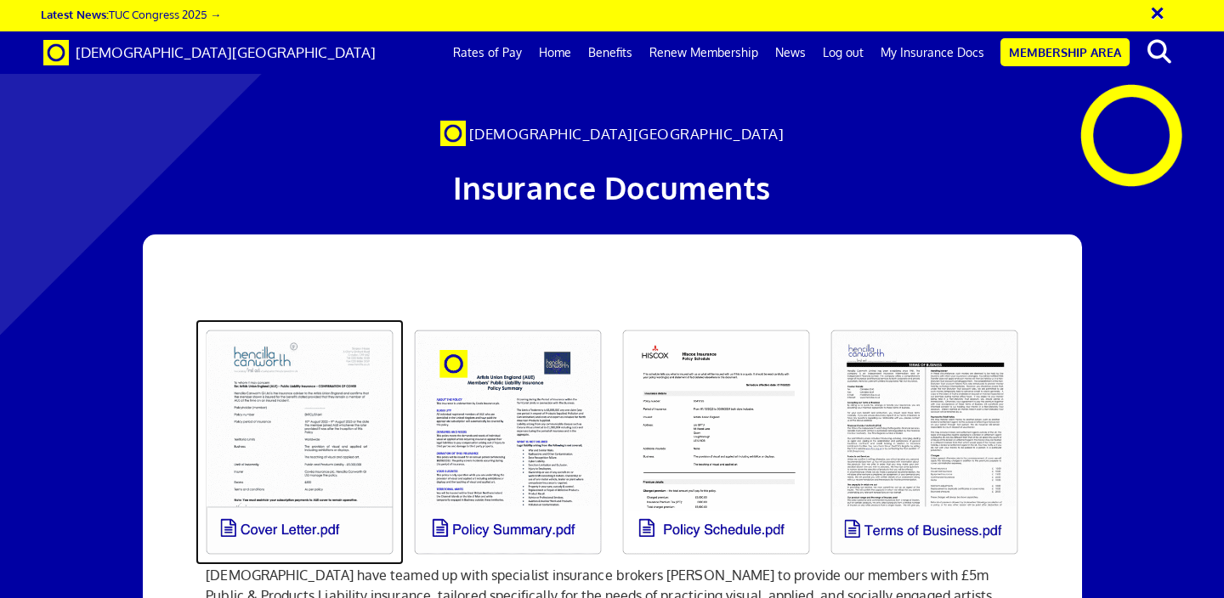
click at [334, 319] on link at bounding box center [299, 442] width 208 height 246
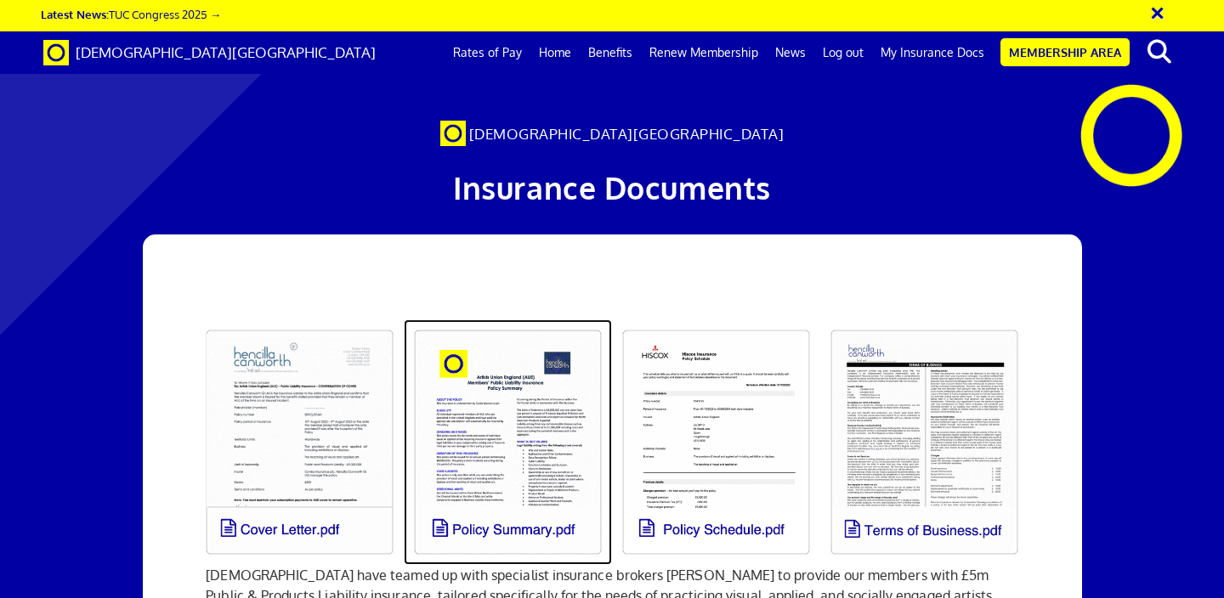
click at [534, 319] on link at bounding box center [508, 442] width 208 height 246
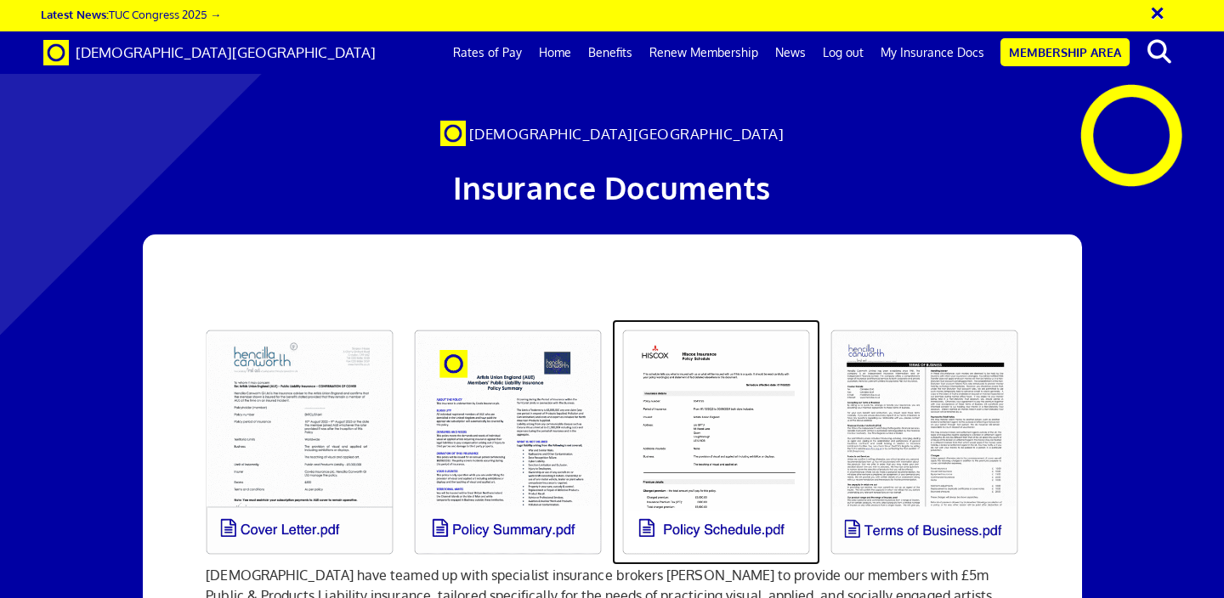
click at [745, 319] on link at bounding box center [716, 442] width 208 height 246
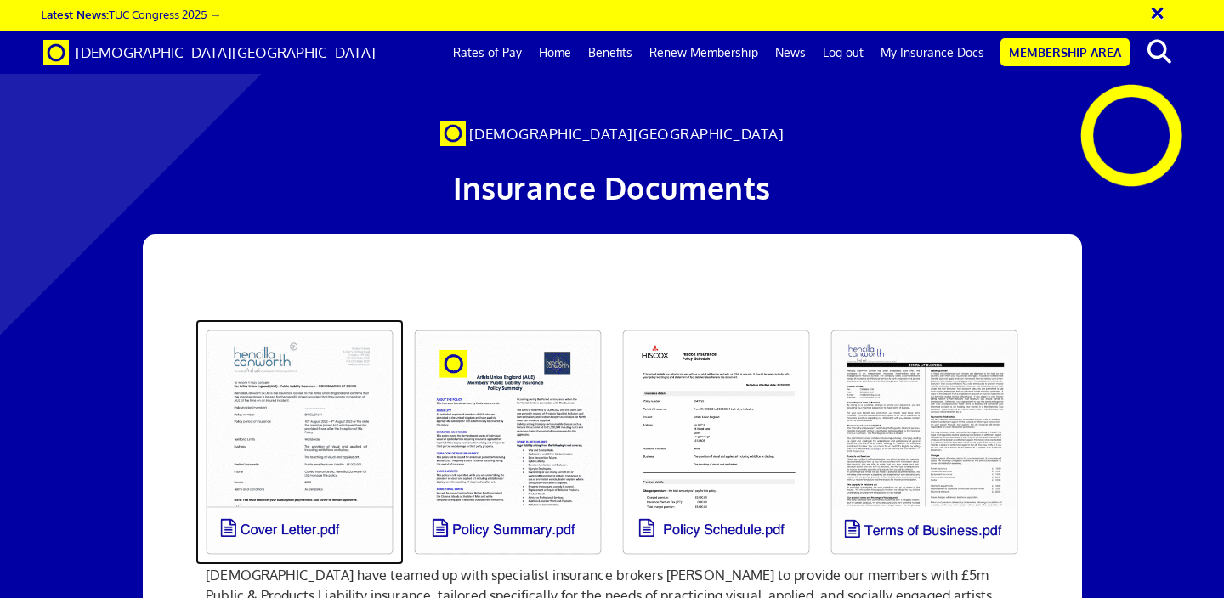
click at [325, 319] on link at bounding box center [299, 442] width 208 height 246
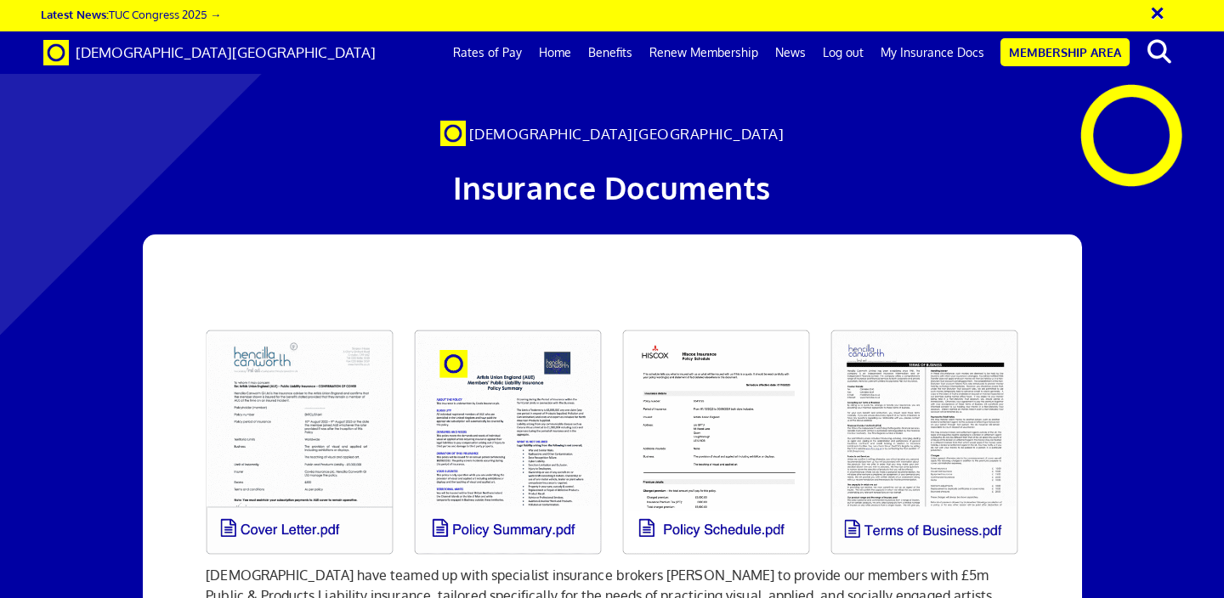
scroll to position [0, 9]
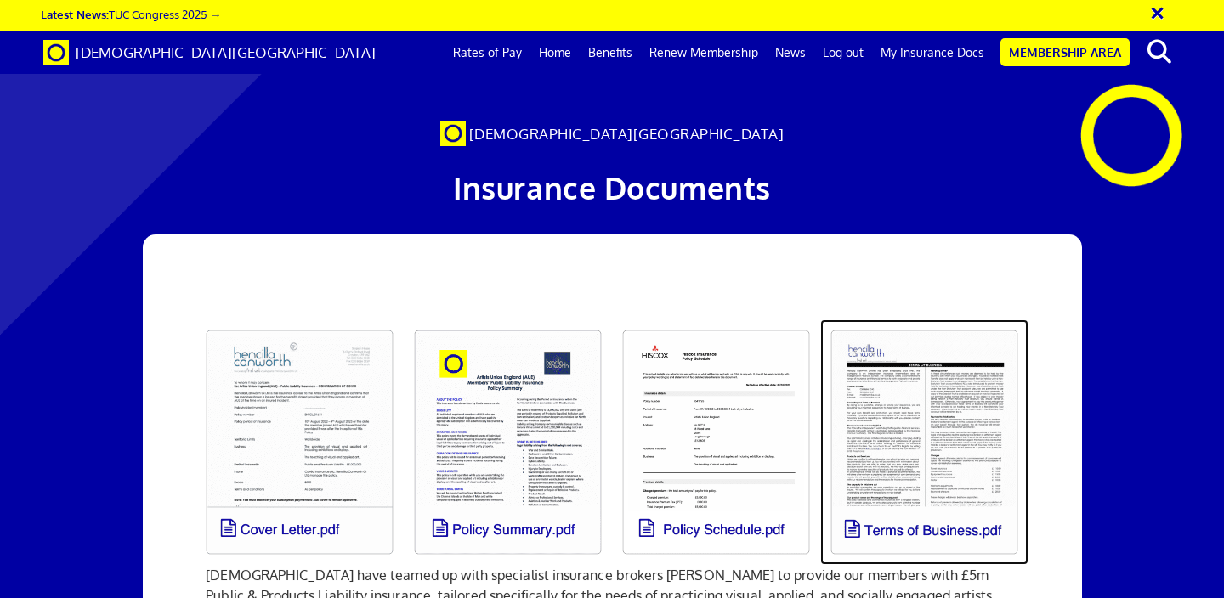
click at [931, 319] on link at bounding box center [924, 442] width 208 height 246
